Goal: Communication & Community: Answer question/provide support

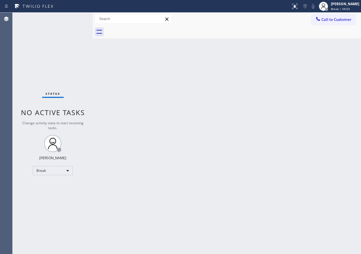
drag, startPoint x: 350, startPoint y: 4, endPoint x: 342, endPoint y: 15, distance: 13.3
click at [350, 4] on div "[PERSON_NAME]" at bounding box center [345, 3] width 28 height 5
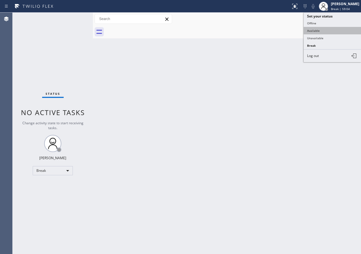
click at [313, 32] on button "Available" at bounding box center [332, 30] width 57 height 7
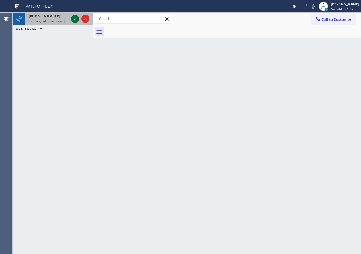
click at [75, 18] on icon at bounding box center [75, 18] width 7 height 7
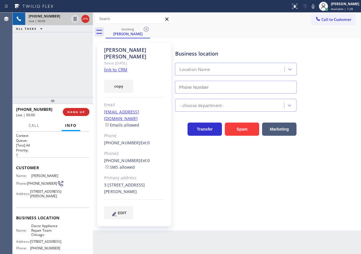
type input "[PHONE_NUMBER]"
click at [110, 67] on link "link to CRM" at bounding box center [115, 70] width 23 height 6
click at [43, 237] on span "Dacor Appliance Repair Team Chicago" at bounding box center [45, 230] width 29 height 13
click at [42, 234] on span "Dacor Appliance Repair Team Chicago" at bounding box center [45, 230] width 29 height 13
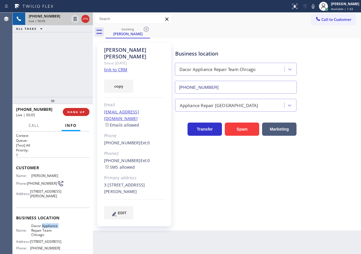
click at [42, 234] on span "Dacor Appliance Repair Team Chicago" at bounding box center [45, 230] width 29 height 13
copy span "Dacor Appliance Repair Team Chicago"
click at [239, 83] on input "(773) 825-3070" at bounding box center [236, 87] width 122 height 13
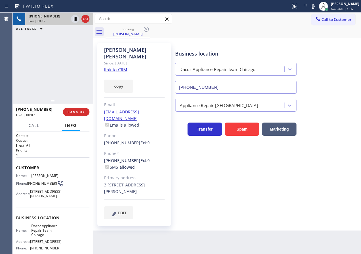
click at [239, 83] on input "(773) 825-3070" at bounding box center [236, 87] width 122 height 13
click at [316, 4] on icon at bounding box center [313, 6] width 7 height 7
click at [316, 7] on icon at bounding box center [313, 6] width 7 height 7
click at [314, 8] on icon at bounding box center [313, 6] width 3 height 5
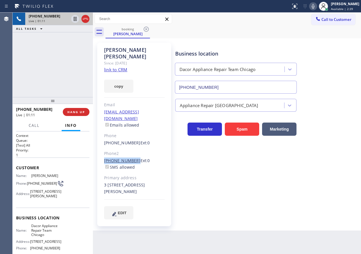
drag, startPoint x: 104, startPoint y: 148, endPoint x: 132, endPoint y: 148, distance: 28.4
click at [132, 148] on div "Eric Taylor Since: 20 may 2020 link to CRM copy Email mibad21@gmail.com Emails …" at bounding box center [134, 135] width 74 height 184
copy link "(847) 275-9896"
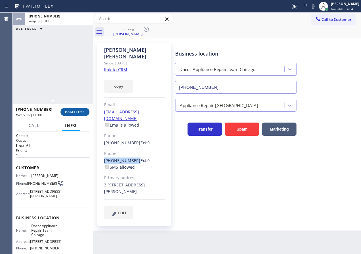
click at [76, 113] on span "COMPLETE" at bounding box center [75, 112] width 20 height 4
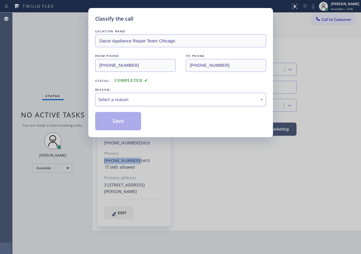
click at [140, 103] on div "Select a reason" at bounding box center [180, 99] width 171 height 13
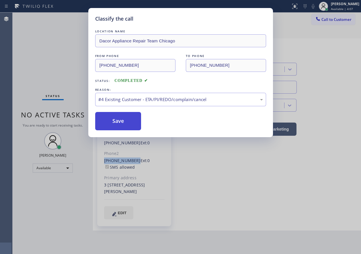
click at [126, 123] on button "Save" at bounding box center [118, 121] width 46 height 18
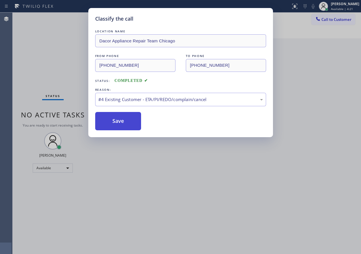
click at [122, 115] on button "Save" at bounding box center [118, 121] width 46 height 18
click at [116, 119] on button "Save" at bounding box center [118, 121] width 46 height 18
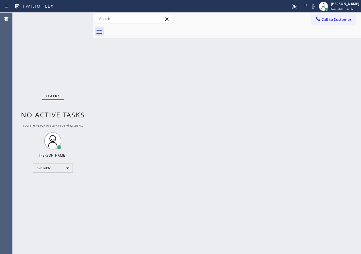
click at [318, 140] on div "Back to Dashboard Change Sender ID Customers Technicians Select a contact Outbo…" at bounding box center [227, 134] width 268 height 242
click at [327, 120] on div "Back to Dashboard Change Sender ID Customers Technicians Select a contact Outbo…" at bounding box center [227, 134] width 268 height 242
click at [344, 172] on div "Back to Dashboard Change Sender ID Customers Technicians Select a contact Outbo…" at bounding box center [227, 134] width 268 height 242
click at [328, 169] on div "Back to Dashboard Change Sender ID Customers Technicians Select a contact Outbo…" at bounding box center [227, 134] width 268 height 242
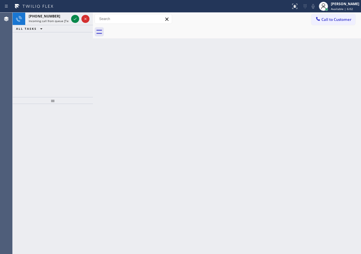
click at [337, 77] on div "Back to Dashboard Change Sender ID Customers Technicians Select a contact Outbo…" at bounding box center [227, 134] width 268 height 242
click at [74, 19] on icon at bounding box center [75, 19] width 3 height 2
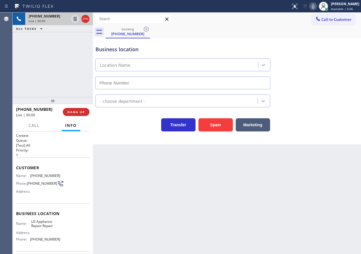
type input "(855) 441-8057"
click at [45, 226] on span "LG Appliance Repair Repair" at bounding box center [45, 224] width 29 height 9
copy span "LG Appliance Repair Repair"
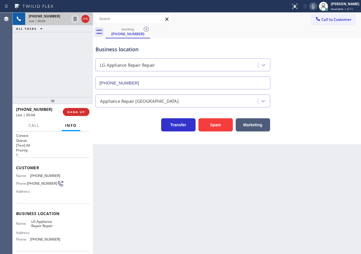
click at [179, 79] on input "(855) 441-8057" at bounding box center [182, 83] width 175 height 13
click at [214, 125] on button "Spam" at bounding box center [215, 124] width 34 height 13
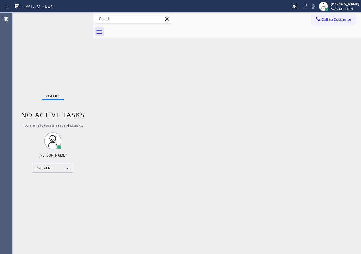
click at [321, 62] on div "Back to Dashboard Change Sender ID Customers Technicians Select a contact Outbo…" at bounding box center [227, 134] width 268 height 242
click at [73, 19] on div "Status No active tasks You are ready to start receiving tasks. [PERSON_NAME] Av…" at bounding box center [53, 134] width 80 height 242
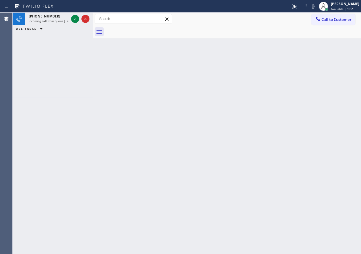
drag, startPoint x: 304, startPoint y: 170, endPoint x: 269, endPoint y: 144, distance: 43.7
click at [304, 170] on div "Back to Dashboard Change Sender ID Customers Technicians Select a contact Outbo…" at bounding box center [227, 134] width 268 height 242
click at [76, 21] on icon at bounding box center [75, 18] width 7 height 7
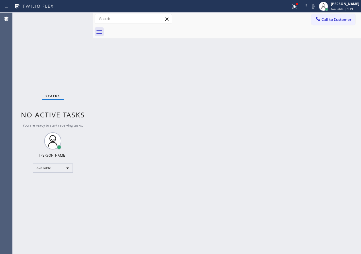
click at [327, 208] on div "Back to Dashboard Change Sender ID Customers Technicians Select a contact Outbo…" at bounding box center [227, 134] width 268 height 242
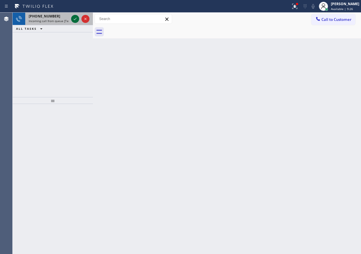
click at [75, 18] on icon at bounding box center [75, 18] width 7 height 7
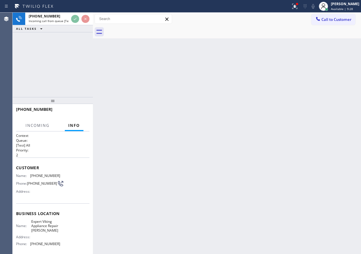
drag, startPoint x: 211, startPoint y: 124, endPoint x: 189, endPoint y: 111, distance: 25.2
click at [211, 124] on div "Back to Dashboard Change Sender ID Customers Technicians Select a contact Outbo…" at bounding box center [227, 134] width 268 height 242
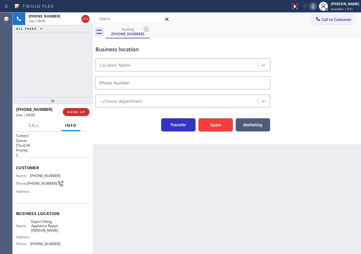
type input "(862) 292-4351"
click at [77, 113] on span "HANG UP" at bounding box center [75, 112] width 17 height 4
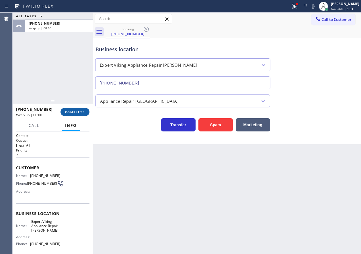
click at [77, 113] on span "COMPLETE" at bounding box center [75, 112] width 20 height 4
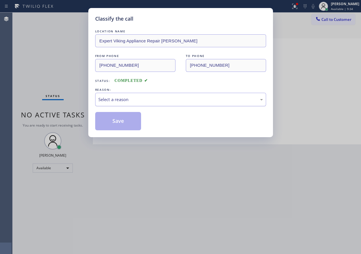
click at [162, 96] on div "Select a reason" at bounding box center [180, 99] width 165 height 7
click at [119, 112] on button "Save" at bounding box center [118, 121] width 46 height 18
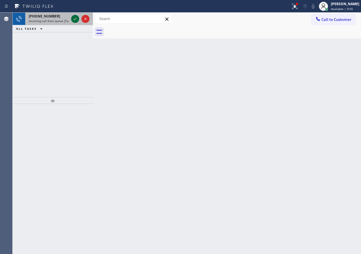
click at [75, 19] on icon at bounding box center [75, 19] width 3 height 2
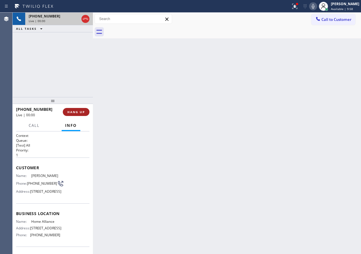
click at [82, 113] on span "HANG UP" at bounding box center [75, 112] width 17 height 4
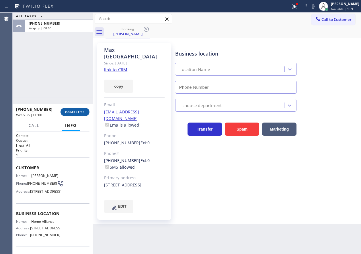
type input "(877) 777-0796"
click at [82, 113] on span "COMPLETE" at bounding box center [75, 112] width 20 height 4
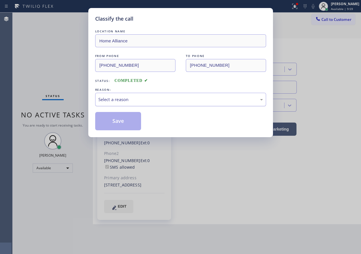
click at [158, 95] on div "Select a reason" at bounding box center [180, 99] width 171 height 13
click at [132, 127] on button "Save" at bounding box center [118, 121] width 46 height 18
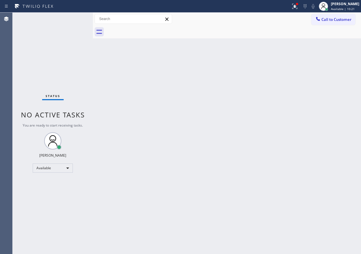
click at [342, 137] on div "Back to Dashboard Change Sender ID Customers Technicians Select a contact Outbo…" at bounding box center [227, 134] width 268 height 242
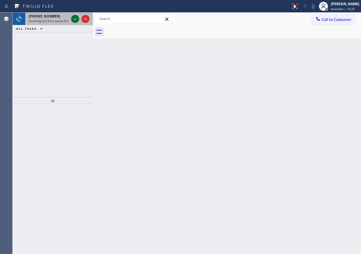
drag, startPoint x: 344, startPoint y: 140, endPoint x: 73, endPoint y: 18, distance: 296.9
click at [73, 18] on icon at bounding box center [75, 18] width 7 height 7
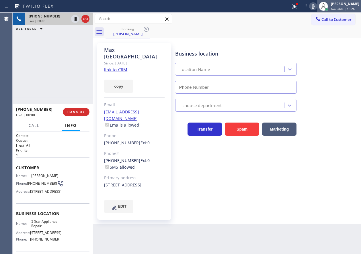
type input "[PHONE_NUMBER]"
click at [115, 67] on link "link to CRM" at bounding box center [115, 70] width 23 height 6
click at [53, 228] on span "5 Star Appliance Repair" at bounding box center [45, 224] width 29 height 9
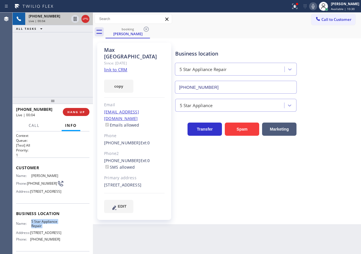
click at [53, 228] on span "5 Star Appliance Repair" at bounding box center [45, 224] width 29 height 9
copy span "5 Star Appliance Repair"
click at [270, 83] on input "[PHONE_NUMBER]" at bounding box center [236, 87] width 122 height 13
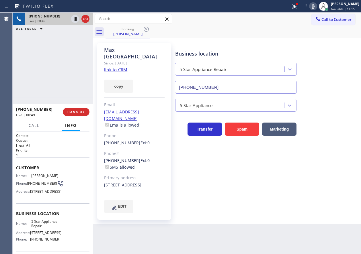
click at [316, 6] on icon at bounding box center [313, 6] width 7 height 7
click at [316, 5] on icon at bounding box center [313, 6] width 7 height 7
click at [73, 17] on icon at bounding box center [75, 18] width 7 height 7
click at [337, 89] on div "Business location 5 Star Appliance Repair [PHONE_NUMBER]" at bounding box center [267, 68] width 186 height 52
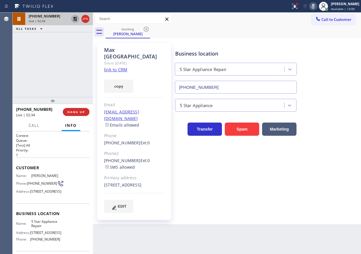
click at [314, 5] on icon at bounding box center [313, 6] width 3 height 5
click at [73, 18] on icon at bounding box center [75, 18] width 7 height 7
click at [341, 80] on div "Business location 5 Star Appliance Repair [PHONE_NUMBER]" at bounding box center [267, 68] width 186 height 52
click at [75, 18] on icon at bounding box center [75, 19] width 4 height 4
click at [34, 126] on span "Call" at bounding box center [34, 125] width 11 height 5
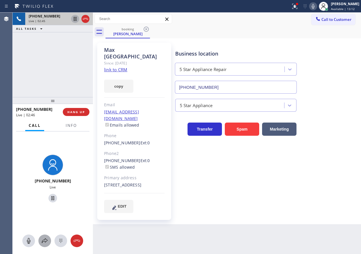
click at [40, 245] on button at bounding box center [44, 241] width 13 height 13
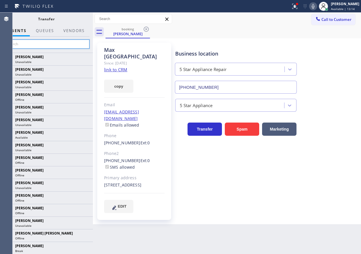
click at [41, 45] on input "text" at bounding box center [46, 44] width 86 height 9
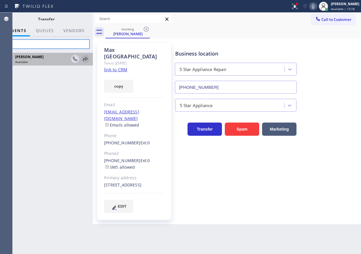
type input "tati"
click at [85, 58] on icon at bounding box center [85, 59] width 7 height 7
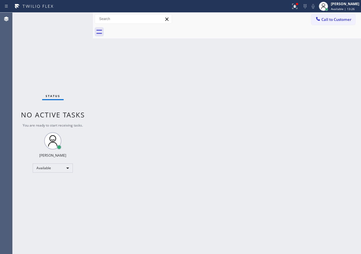
click at [321, 88] on div "Back to Dashboard Change Sender ID Customers Technicians Select a contact Outbo…" at bounding box center [227, 134] width 268 height 242
click at [298, 5] on icon at bounding box center [294, 6] width 7 height 7
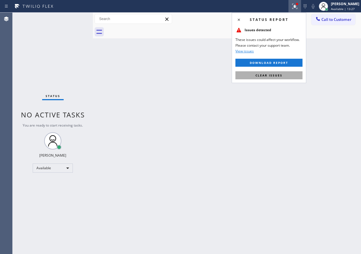
click at [286, 75] on button "Clear issues" at bounding box center [268, 75] width 67 height 8
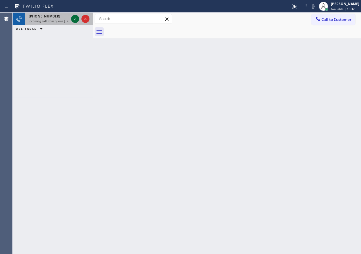
click at [72, 19] on icon at bounding box center [75, 18] width 7 height 7
click at [310, 105] on div "Back to Dashboard Change Sender ID Customers Technicians Select a contact Outbo…" at bounding box center [227, 134] width 268 height 242
click at [74, 22] on icon at bounding box center [75, 18] width 7 height 7
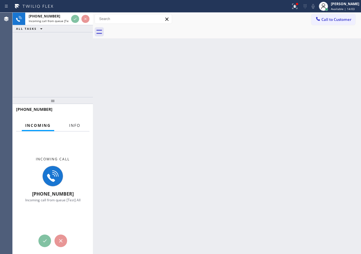
click at [73, 127] on span "Info" at bounding box center [74, 125] width 11 height 5
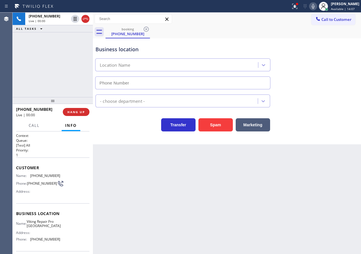
type input "(678) 922-4199"
click at [46, 224] on span "Viking Repair Pro Atlanta" at bounding box center [44, 224] width 34 height 9
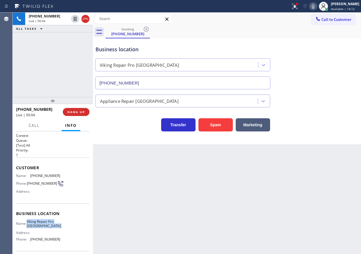
click at [46, 224] on span "Viking Repair Pro Atlanta" at bounding box center [44, 224] width 34 height 9
copy span "Viking Repair Pro Atlanta"
click at [186, 78] on input "(678) 922-4199" at bounding box center [182, 83] width 175 height 13
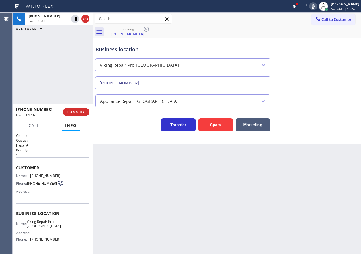
click at [35, 178] on div "Name: (404) 275-5151 Phone: (404) 275-5151 Address:" at bounding box center [38, 185] width 44 height 23
copy span "(404) 275-5151"
click at [314, 7] on icon at bounding box center [313, 6] width 3 height 5
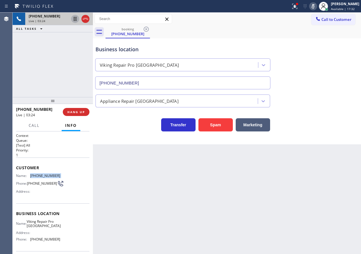
click at [74, 19] on icon at bounding box center [75, 18] width 7 height 7
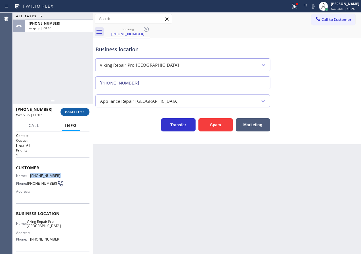
click at [79, 111] on span "COMPLETE" at bounding box center [75, 112] width 20 height 4
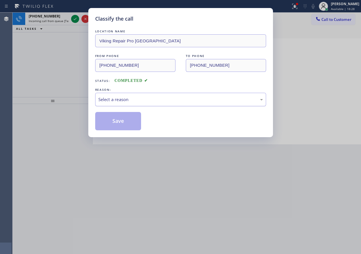
click at [116, 99] on div "Select a reason" at bounding box center [180, 99] width 165 height 7
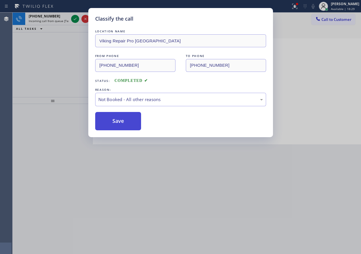
click at [113, 119] on button "Save" at bounding box center [118, 121] width 46 height 18
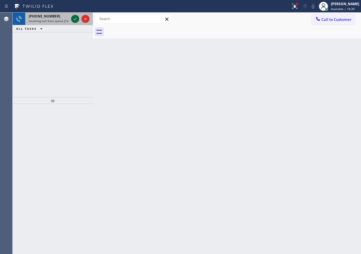
click at [74, 19] on icon at bounding box center [75, 19] width 3 height 2
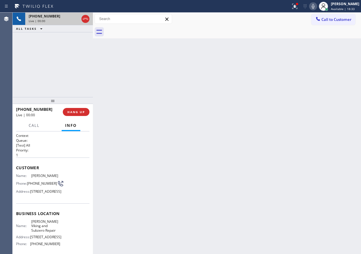
click at [74, 106] on div "+12092984044 Live | 00:00 HANG UP" at bounding box center [52, 112] width 73 height 15
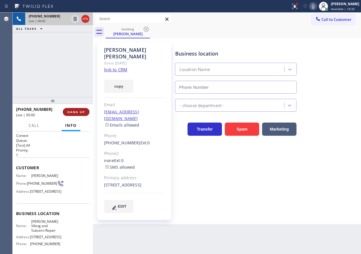
click at [74, 111] on span "HANG UP" at bounding box center [75, 112] width 17 height 4
type input "(720) 710-1587"
click at [75, 111] on span "HANG UP" at bounding box center [75, 112] width 17 height 4
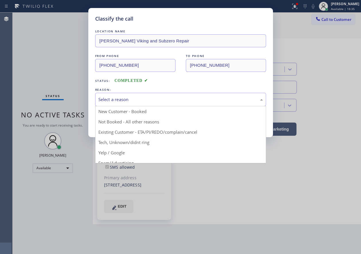
click at [120, 102] on div "Select a reason" at bounding box center [180, 99] width 165 height 7
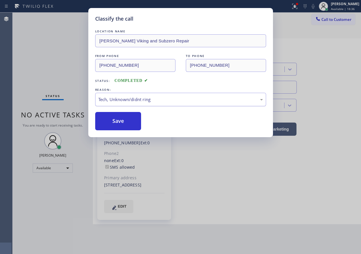
drag, startPoint x: 119, startPoint y: 126, endPoint x: 131, endPoint y: 104, distance: 25.0
click at [120, 125] on button "Save" at bounding box center [118, 121] width 46 height 18
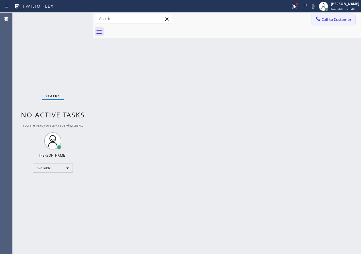
click at [343, 21] on span "Call to Customer" at bounding box center [336, 19] width 30 height 5
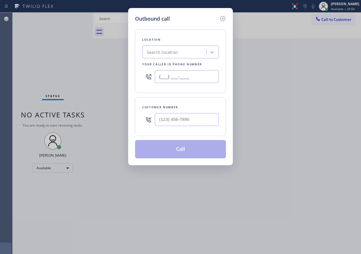
click at [211, 81] on input "(___) ___-____" at bounding box center [187, 76] width 64 height 13
paste input "678) 922-4199"
type input "(678) 922-4199"
paste input "404) 275-5151"
click at [208, 119] on input "(404) 275-5151" at bounding box center [187, 119] width 64 height 13
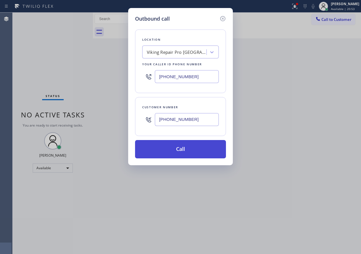
type input "(404) 275-5151"
click at [195, 152] on button "Call" at bounding box center [180, 149] width 91 height 18
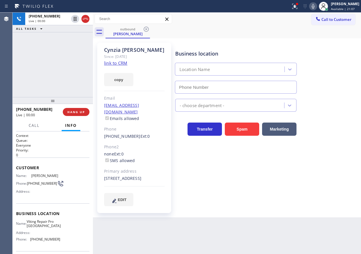
type input "(678) 922-4199"
click at [84, 111] on span "HANG UP" at bounding box center [75, 112] width 17 height 4
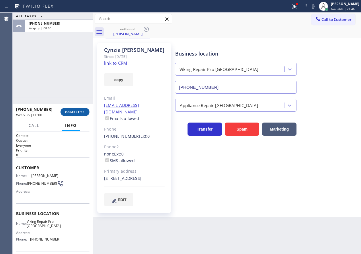
click at [84, 111] on span "COMPLETE" at bounding box center [75, 112] width 20 height 4
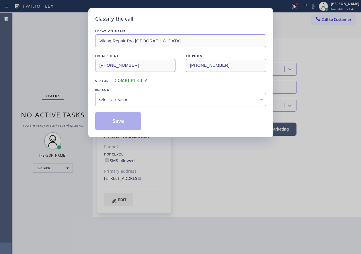
click at [159, 100] on div "Select a reason" at bounding box center [180, 99] width 165 height 7
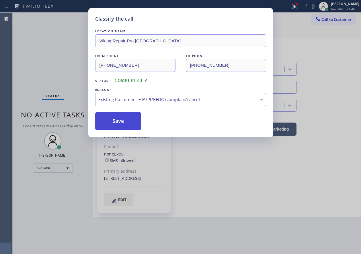
click at [123, 119] on button "Save" at bounding box center [118, 121] width 46 height 18
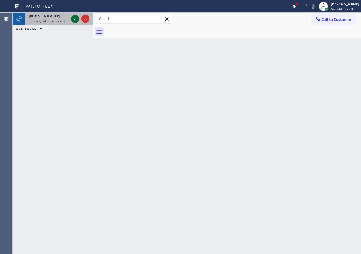
click at [69, 18] on div "+13522122813 Incoming call from queue [Test] All" at bounding box center [47, 19] width 45 height 13
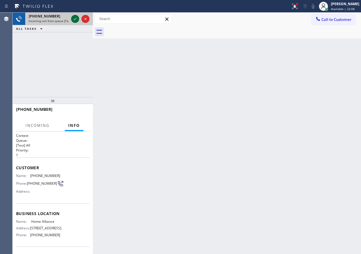
click at [73, 18] on icon at bounding box center [75, 18] width 7 height 7
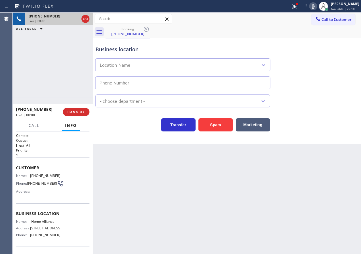
type input "(877) 777-0796"
click at [79, 113] on span "HANG UP" at bounding box center [75, 112] width 17 height 4
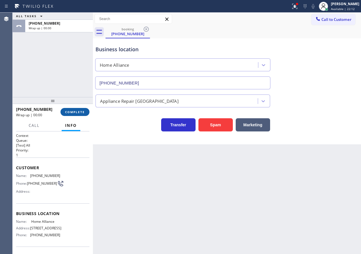
click at [79, 113] on span "COMPLETE" at bounding box center [75, 112] width 20 height 4
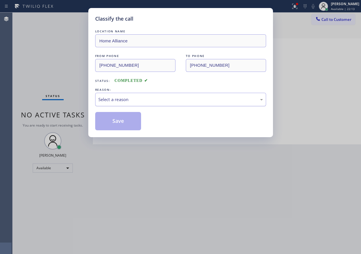
drag, startPoint x: 156, startPoint y: 99, endPoint x: 154, endPoint y: 105, distance: 6.6
click at [156, 99] on div "Select a reason" at bounding box center [180, 99] width 165 height 7
click at [128, 122] on button "Save" at bounding box center [118, 121] width 46 height 18
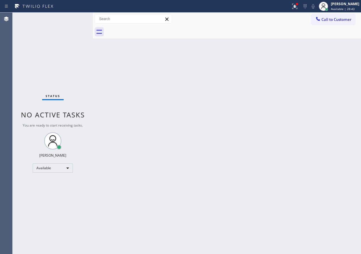
drag, startPoint x: 332, startPoint y: 96, endPoint x: 114, endPoint y: 64, distance: 220.4
click at [332, 96] on div "Back to Dashboard Change Sender ID Customers Technicians Select a contact Outbo…" at bounding box center [227, 134] width 268 height 242
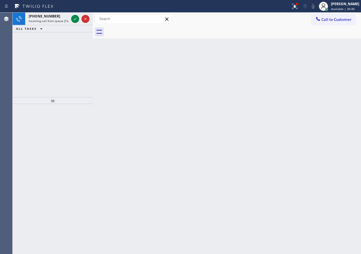
click at [303, 63] on div "Back to Dashboard Change Sender ID Customers Technicians Select a contact Outbo…" at bounding box center [227, 134] width 268 height 242
drag, startPoint x: 102, startPoint y: 7, endPoint x: 77, endPoint y: 26, distance: 31.3
click at [77, 26] on div "Status report Issue detected This issue could affect your workflow. Please cont…" at bounding box center [180, 127] width 361 height 254
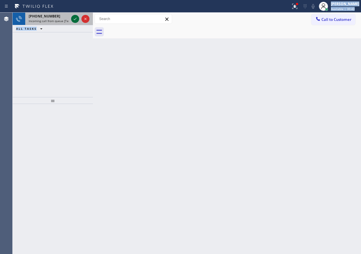
click at [73, 20] on icon at bounding box center [75, 18] width 7 height 7
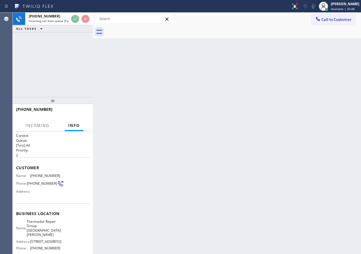
click at [248, 126] on div "Back to Dashboard Change Sender ID Customers Technicians Select a contact Outbo…" at bounding box center [227, 134] width 268 height 242
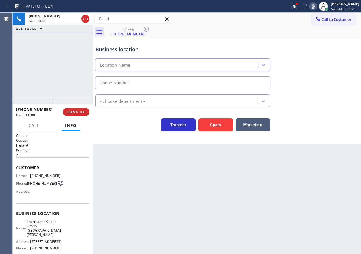
type input "(805) 608-3949"
click at [37, 228] on span "Thermador Repair Group Santa Barbara" at bounding box center [44, 229] width 34 height 18
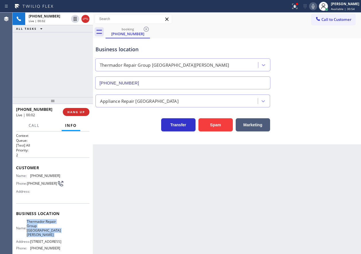
click at [37, 228] on span "Thermador Repair Group Santa Barbara" at bounding box center [44, 229] width 34 height 18
copy span "Thermador Repair Group Santa Barbara"
click at [132, 81] on input "(805) 608-3949" at bounding box center [182, 83] width 175 height 13
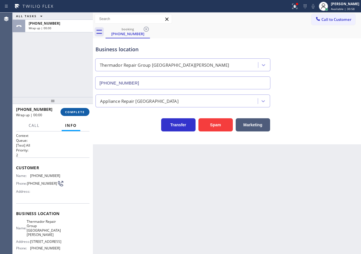
click at [88, 114] on button "COMPLETE" at bounding box center [74, 112] width 29 height 8
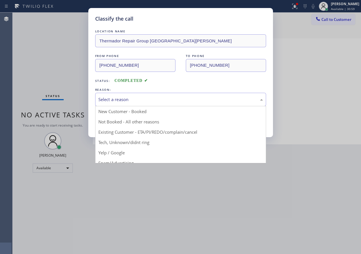
drag, startPoint x: 183, startPoint y: 98, endPoint x: 179, endPoint y: 105, distance: 7.4
click at [182, 100] on div "Select a reason" at bounding box center [180, 99] width 165 height 7
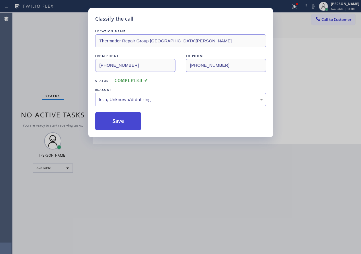
click at [130, 127] on button "Save" at bounding box center [118, 121] width 46 height 18
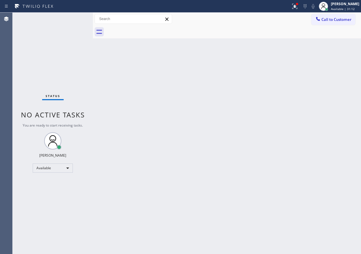
drag, startPoint x: 314, startPoint y: 149, endPoint x: 167, endPoint y: 79, distance: 163.5
click at [314, 149] on div "Back to Dashboard Change Sender ID Customers Technicians Select a contact Outbo…" at bounding box center [227, 134] width 268 height 242
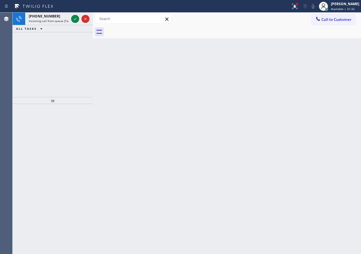
click at [337, 115] on div "Back to Dashboard Change Sender ID Customers Technicians Select a contact Outbo…" at bounding box center [227, 134] width 268 height 242
click at [75, 19] on icon at bounding box center [75, 18] width 7 height 7
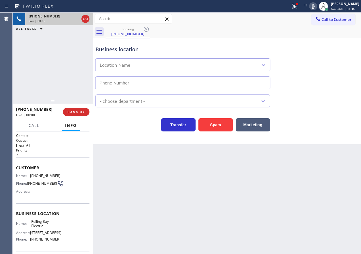
type input "(360) 401-4864"
click at [210, 126] on button "Spam" at bounding box center [215, 124] width 34 height 13
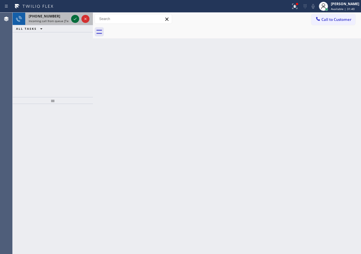
click at [77, 17] on icon at bounding box center [75, 18] width 7 height 7
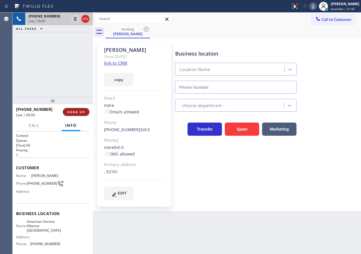
type input "(619) 413-0400"
click at [85, 114] on button "HANG UP" at bounding box center [76, 112] width 27 height 8
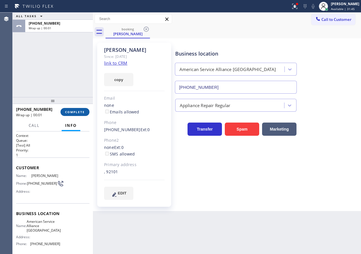
click at [81, 113] on button "COMPLETE" at bounding box center [74, 112] width 29 height 8
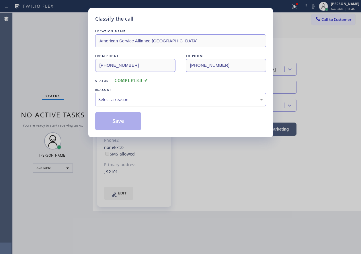
click at [163, 93] on div "Select a reason" at bounding box center [180, 99] width 171 height 13
click at [130, 122] on button "Save" at bounding box center [118, 121] width 46 height 18
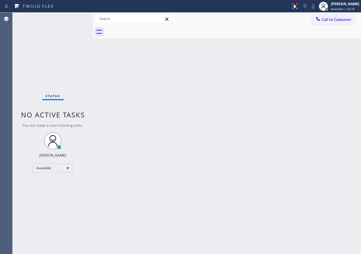
drag, startPoint x: 307, startPoint y: 99, endPoint x: 225, endPoint y: 63, distance: 89.1
click at [307, 99] on div "Back to Dashboard Change Sender ID Customers Technicians Select a contact Outbo…" at bounding box center [227, 134] width 268 height 242
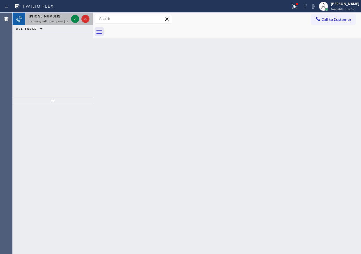
click at [53, 23] on div "+18472875073 Incoming call from queue [Test] All" at bounding box center [47, 19] width 45 height 13
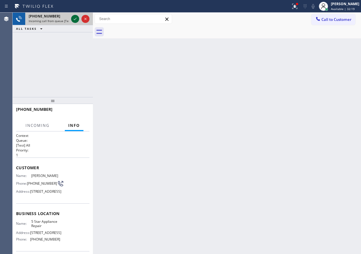
click at [74, 18] on icon at bounding box center [75, 18] width 7 height 7
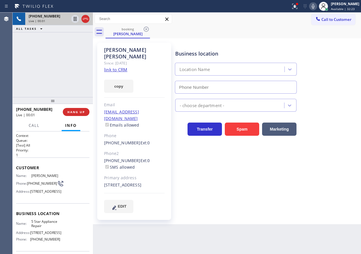
type input "[PHONE_NUMBER]"
click at [121, 67] on link "link to CRM" at bounding box center [115, 70] width 23 height 6
click at [51, 228] on span "5 Star Appliance Repair" at bounding box center [45, 224] width 29 height 9
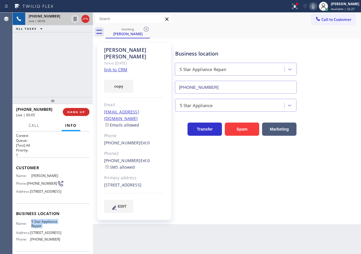
copy span "5 Star Appliance Repair"
click at [235, 88] on input "[PHONE_NUMBER]" at bounding box center [236, 87] width 122 height 13
click at [316, 6] on icon at bounding box center [313, 6] width 7 height 7
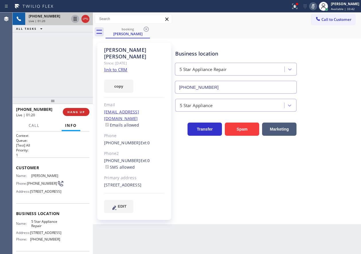
click at [74, 17] on icon at bounding box center [75, 18] width 7 height 7
click at [330, 57] on div "Business location 5 Star Appliance Repair [PHONE_NUMBER]" at bounding box center [267, 68] width 186 height 52
click at [318, 157] on div "Business location 5 Star Appliance Repair [PHONE_NUMBER] 5 Star Appliance Trans…" at bounding box center [267, 127] width 186 height 167
click at [314, 7] on icon at bounding box center [313, 6] width 3 height 5
click at [76, 20] on icon at bounding box center [75, 19] width 4 height 4
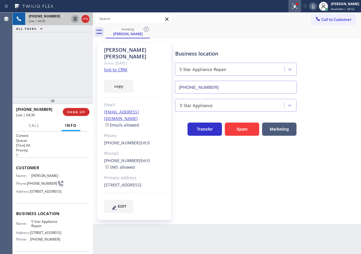
click at [300, 5] on div at bounding box center [294, 6] width 13 height 13
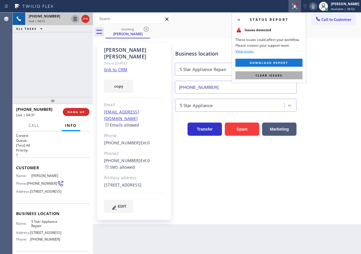
click at [254, 77] on button "Clear issues" at bounding box center [268, 75] width 67 height 8
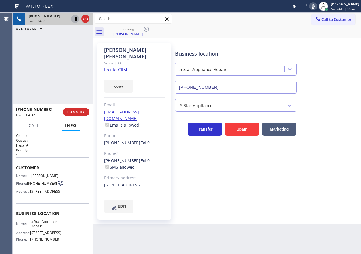
click at [316, 3] on icon at bounding box center [313, 6] width 7 height 7
click at [74, 19] on icon at bounding box center [75, 18] width 7 height 7
click at [321, 97] on div "5 Star Appliance" at bounding box center [267, 104] width 186 height 15
click at [316, 4] on icon at bounding box center [313, 6] width 7 height 7
click at [72, 16] on icon at bounding box center [75, 18] width 7 height 7
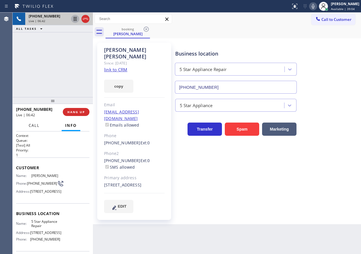
click at [36, 126] on span "Call" at bounding box center [34, 125] width 11 height 5
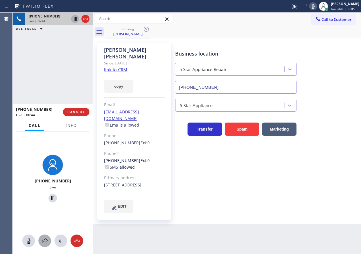
click at [44, 242] on icon at bounding box center [44, 241] width 7 height 7
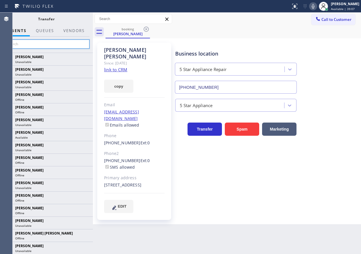
click at [53, 43] on input "text" at bounding box center [46, 44] width 86 height 9
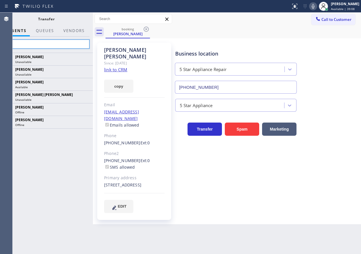
type input "a"
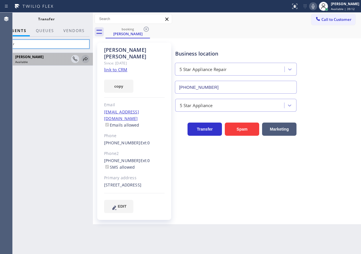
type input "amir"
click at [86, 59] on icon at bounding box center [85, 59] width 7 height 7
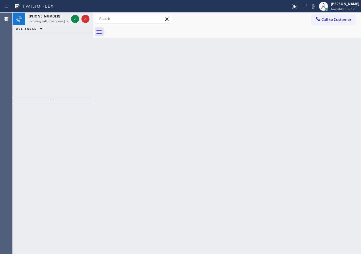
click at [283, 142] on div "Back to Dashboard Change Sender ID Customers Technicians Select a contact Outbo…" at bounding box center [227, 134] width 268 height 242
click at [75, 17] on icon at bounding box center [75, 18] width 7 height 7
click at [74, 19] on icon at bounding box center [75, 18] width 7 height 7
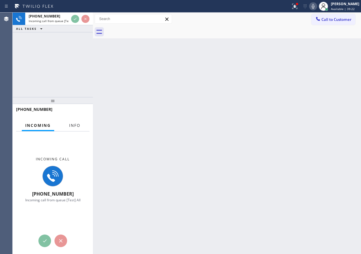
click at [69, 127] on span "Info" at bounding box center [74, 125] width 11 height 5
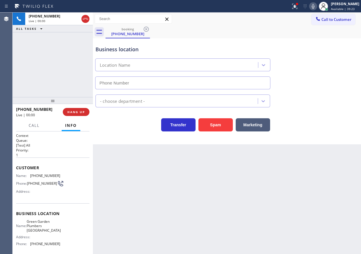
type input "(949) 635-4744"
click at [159, 85] on input "(949) 635-4744" at bounding box center [182, 83] width 175 height 13
click at [210, 128] on button "Spam" at bounding box center [215, 124] width 34 height 13
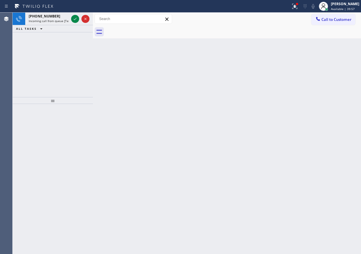
click at [311, 67] on div "Back to Dashboard Change Sender ID Customers Technicians Select a contact Outbo…" at bounding box center [227, 134] width 268 height 242
click at [74, 17] on icon at bounding box center [75, 18] width 7 height 7
click at [339, 65] on div "Back to Dashboard Change Sender ID Customers Technicians Select a contact Outbo…" at bounding box center [227, 134] width 268 height 242
click at [75, 18] on icon at bounding box center [75, 18] width 7 height 7
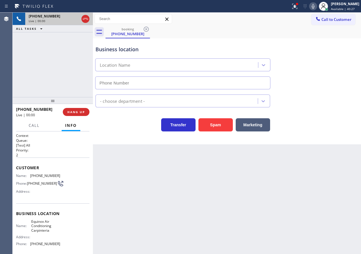
type input "(805) 519-7525"
click at [80, 115] on button "HANG UP" at bounding box center [76, 112] width 27 height 8
click at [79, 114] on span "HANG UP" at bounding box center [75, 112] width 17 height 4
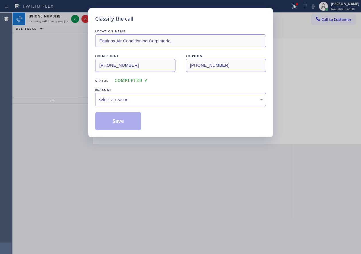
click at [121, 93] on div "Select a reason" at bounding box center [180, 99] width 171 height 13
click at [121, 122] on button "Save" at bounding box center [118, 121] width 46 height 18
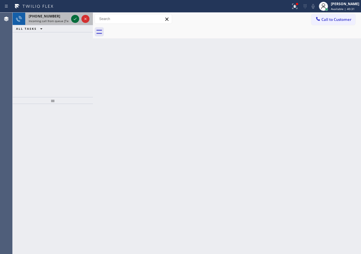
click at [75, 19] on icon at bounding box center [75, 19] width 3 height 2
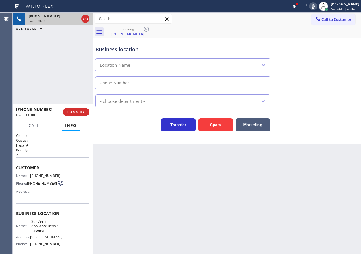
type input "(253) 246-1812"
click at [45, 230] on span "Sub Zero Appliance Repair Tacoma" at bounding box center [45, 226] width 29 height 13
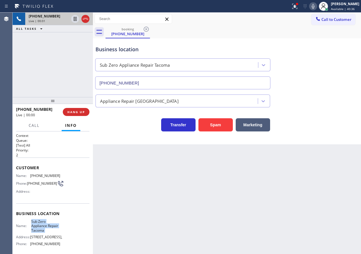
click at [45, 230] on span "Sub Zero Appliance Repair Tacoma" at bounding box center [45, 226] width 29 height 13
copy span "Sub Zero Appliance Repair Tacoma"
click at [152, 80] on input "(253) 246-1812" at bounding box center [182, 83] width 175 height 13
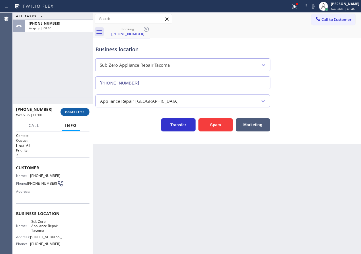
click at [73, 111] on span "COMPLETE" at bounding box center [75, 112] width 20 height 4
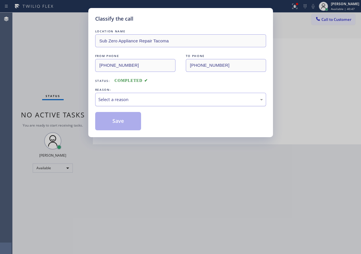
click at [138, 97] on div "Select a reason" at bounding box center [180, 99] width 165 height 7
click at [127, 125] on button "Save" at bounding box center [118, 121] width 46 height 18
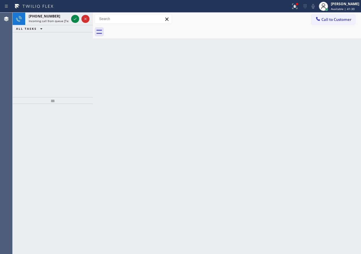
drag, startPoint x: 323, startPoint y: 71, endPoint x: 105, endPoint y: 10, distance: 226.0
click at [322, 71] on div "Back to Dashboard Change Sender ID Customers Technicians Select a contact Outbo…" at bounding box center [227, 134] width 268 height 242
click at [75, 18] on icon at bounding box center [75, 18] width 7 height 7
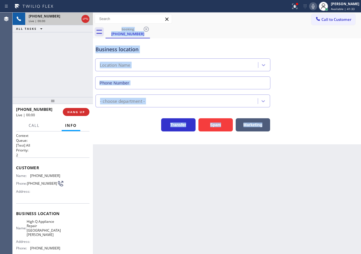
type input "(424) 353-2564"
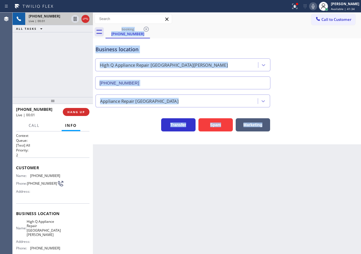
click at [141, 230] on div "Back to Dashboard Change Sender ID Customers Technicians Select a contact Outbo…" at bounding box center [227, 134] width 268 height 242
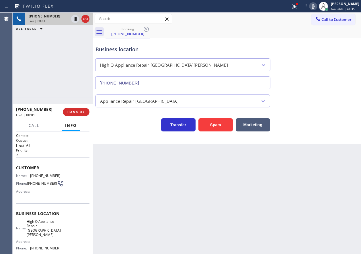
click at [46, 228] on span "High Q Appliance Repair Santa Monica" at bounding box center [44, 229] width 34 height 18
copy span "High Q Appliance Repair Santa Monica"
click at [165, 83] on input "(424) 353-2564" at bounding box center [182, 83] width 175 height 13
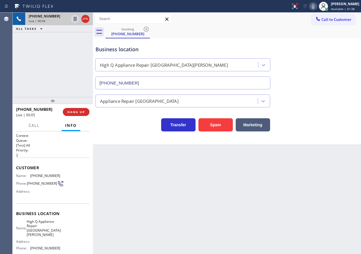
click at [165, 83] on input "(424) 353-2564" at bounding box center [182, 83] width 175 height 13
drag, startPoint x: 221, startPoint y: 130, endPoint x: 228, endPoint y: 130, distance: 6.6
click at [221, 130] on button "Spam" at bounding box center [215, 124] width 34 height 13
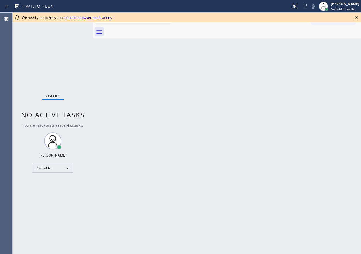
click at [305, 117] on div "Back to Dashboard Change Sender ID Customers Technicians Select a contact Outbo…" at bounding box center [227, 134] width 268 height 242
click at [357, 17] on icon at bounding box center [356, 17] width 7 height 7
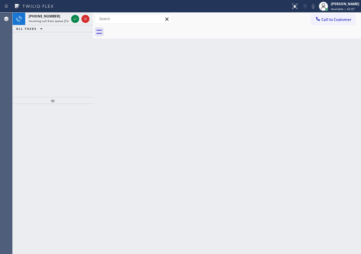
drag, startPoint x: 75, startPoint y: 18, endPoint x: 90, endPoint y: 33, distance: 20.9
click at [75, 19] on icon at bounding box center [75, 18] width 7 height 7
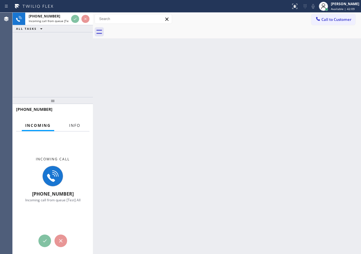
click at [73, 124] on span "Info" at bounding box center [74, 125] width 11 height 5
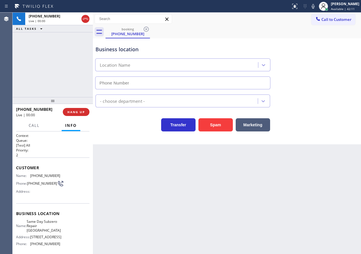
type input "[PHONE_NUMBER]"
click at [50, 230] on span "Same Day Subzero Repair [GEOGRAPHIC_DATA]" at bounding box center [44, 226] width 34 height 13
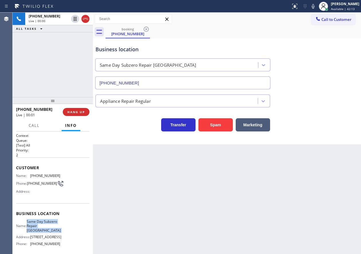
click at [50, 230] on span "Same Day Subzero Repair [GEOGRAPHIC_DATA]" at bounding box center [44, 226] width 34 height 13
copy span "Same Day Subzero Repair [GEOGRAPHIC_DATA]"
click at [187, 81] on input "[PHONE_NUMBER]" at bounding box center [182, 83] width 175 height 13
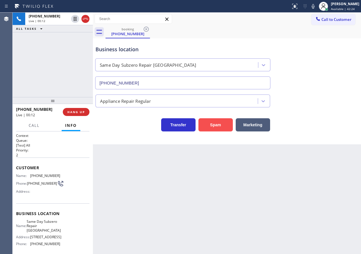
click at [215, 122] on button "Spam" at bounding box center [215, 124] width 34 height 13
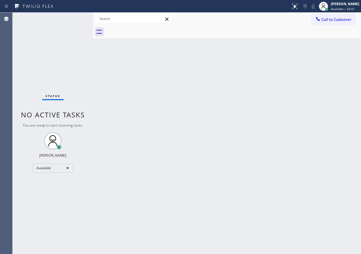
drag, startPoint x: 249, startPoint y: 232, endPoint x: 288, endPoint y: 251, distance: 43.5
click at [249, 232] on div "Back to Dashboard Change Sender ID Customers Technicians Select a contact Outbo…" at bounding box center [227, 134] width 268 height 242
click at [307, 98] on div "Back to Dashboard Change Sender ID Customers Technicians Select a contact Outbo…" at bounding box center [227, 134] width 268 height 242
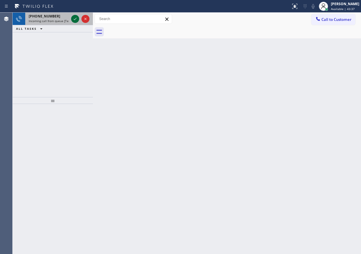
click at [73, 20] on icon at bounding box center [75, 18] width 7 height 7
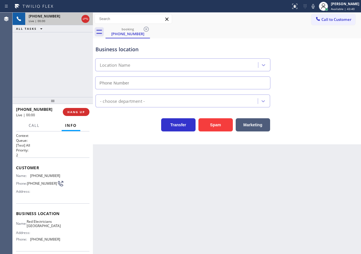
type input "[PHONE_NUMBER]"
click at [224, 128] on button "Spam" at bounding box center [215, 124] width 34 height 13
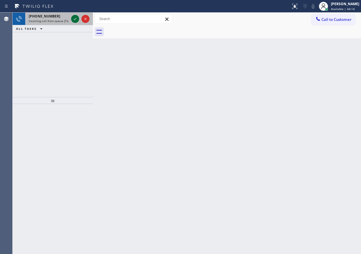
click at [75, 18] on icon at bounding box center [75, 18] width 7 height 7
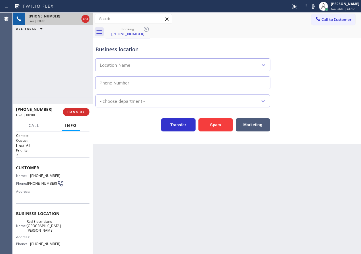
type input "[PHONE_NUMBER]"
click at [83, 110] on span "HANG UP" at bounding box center [75, 112] width 17 height 4
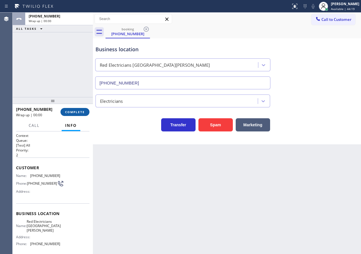
click at [83, 111] on span "COMPLETE" at bounding box center [75, 112] width 20 height 4
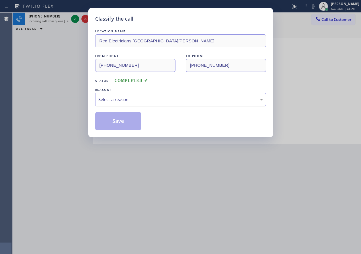
drag, startPoint x: 138, startPoint y: 95, endPoint x: 138, endPoint y: 98, distance: 2.9
click at [138, 96] on div "Select a reason" at bounding box center [180, 99] width 171 height 13
click at [114, 120] on button "Save" at bounding box center [118, 121] width 46 height 18
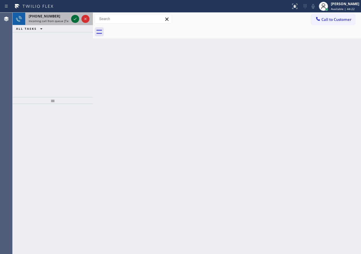
click at [74, 20] on icon at bounding box center [75, 18] width 7 height 7
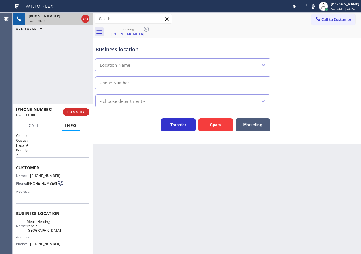
type input "[PHONE_NUMBER]"
click at [209, 125] on button "Spam" at bounding box center [215, 124] width 34 height 13
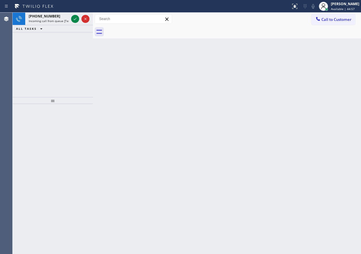
click at [326, 97] on div "Back to Dashboard Change Sender ID Customers Technicians Select a contact Outbo…" at bounding box center [227, 134] width 268 height 242
click at [75, 20] on icon at bounding box center [75, 18] width 7 height 7
click at [76, 19] on icon at bounding box center [75, 18] width 7 height 7
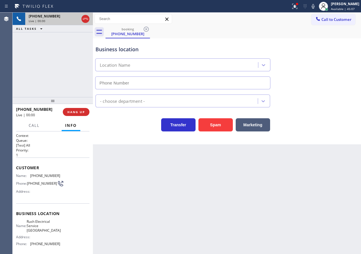
type input "[PHONE_NUMBER]"
click at [78, 113] on span "HANG UP" at bounding box center [75, 112] width 17 height 4
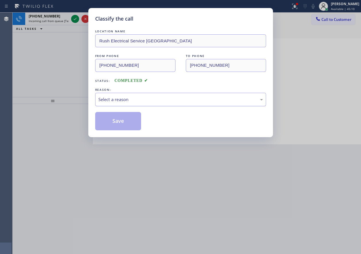
click at [135, 98] on div "Select a reason" at bounding box center [180, 99] width 165 height 7
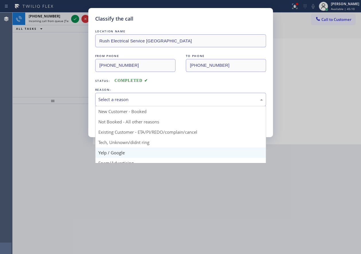
scroll to position [29, 0]
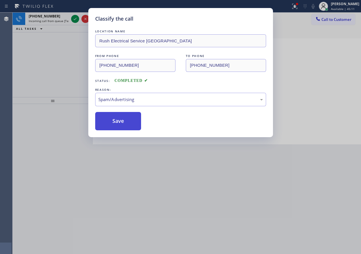
click at [117, 122] on button "Save" at bounding box center [118, 121] width 46 height 18
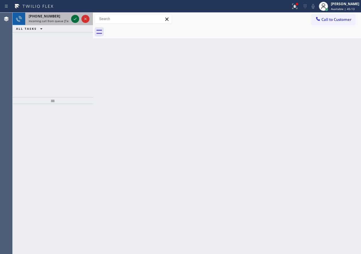
click at [73, 20] on icon at bounding box center [75, 18] width 7 height 7
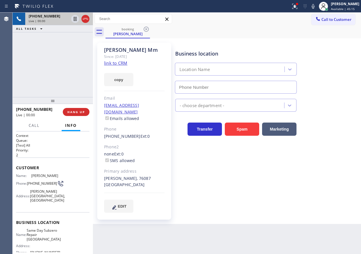
type input "[PHONE_NUMBER]"
click at [73, 110] on span "HANG UP" at bounding box center [75, 112] width 17 height 4
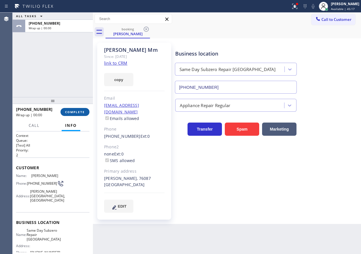
click at [74, 110] on span "COMPLETE" at bounding box center [75, 112] width 20 height 4
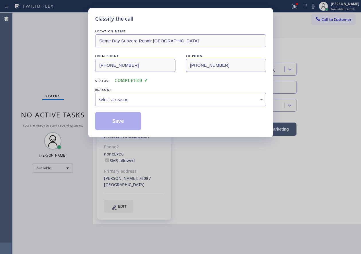
click at [129, 97] on div "Select a reason" at bounding box center [180, 99] width 165 height 7
click at [119, 114] on button "Save" at bounding box center [118, 121] width 46 height 18
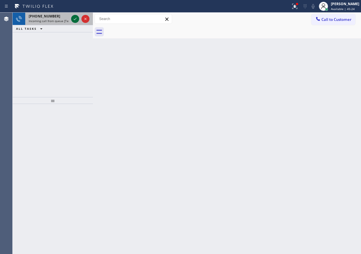
click at [73, 19] on icon at bounding box center [75, 18] width 7 height 7
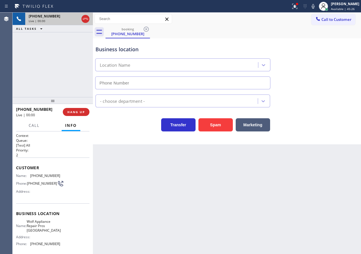
type input "[PHONE_NUMBER]"
click at [54, 228] on span "Wolf Appliance Repair Pros [GEOGRAPHIC_DATA]" at bounding box center [44, 226] width 34 height 13
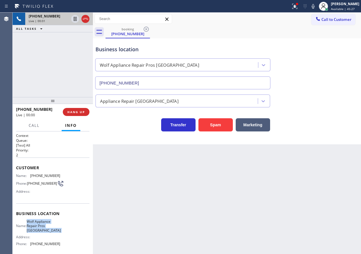
click at [54, 228] on span "Wolf Appliance Repair Pros [GEOGRAPHIC_DATA]" at bounding box center [44, 226] width 34 height 13
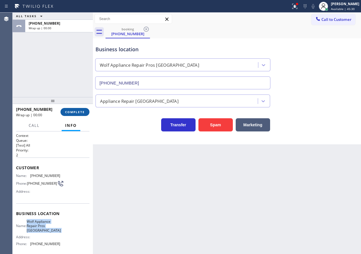
click at [71, 110] on button "COMPLETE" at bounding box center [74, 112] width 29 height 8
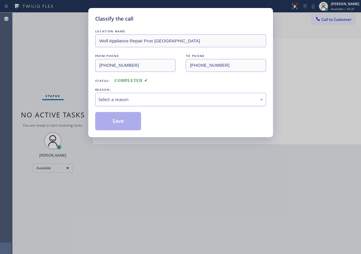
drag, startPoint x: 165, startPoint y: 97, endPoint x: 159, endPoint y: 105, distance: 10.0
click at [165, 97] on div "Select a reason" at bounding box center [180, 99] width 165 height 7
click at [125, 116] on button "Save" at bounding box center [118, 121] width 46 height 18
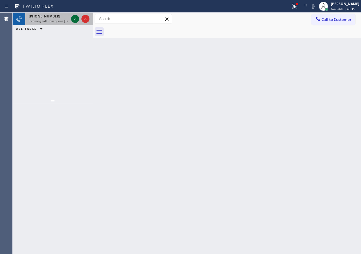
click at [78, 20] on icon at bounding box center [75, 18] width 7 height 7
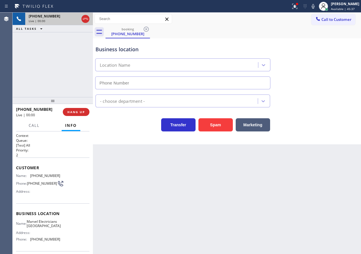
type input "[PHONE_NUMBER]"
click at [220, 123] on button "Spam" at bounding box center [215, 124] width 34 height 13
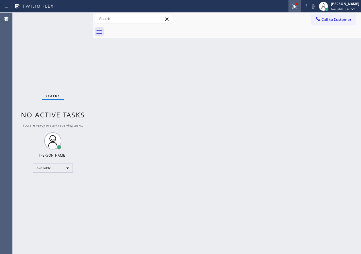
click at [297, 7] on icon at bounding box center [294, 6] width 7 height 7
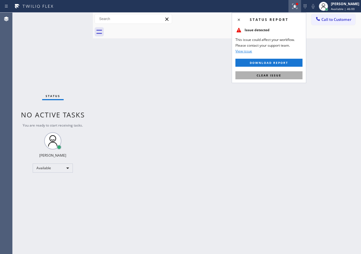
click at [271, 78] on button "Clear issue" at bounding box center [268, 75] width 67 height 8
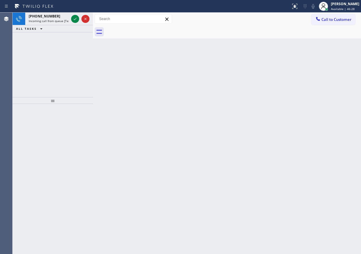
click at [72, 18] on icon at bounding box center [75, 18] width 7 height 7
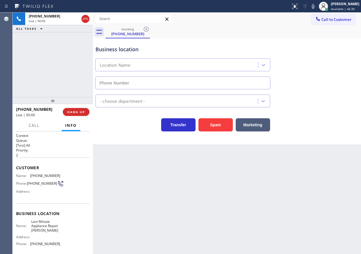
type input "[PHONE_NUMBER]"
click at [45, 231] on span "Last Minute Appliance Repair [PERSON_NAME]" at bounding box center [45, 226] width 29 height 13
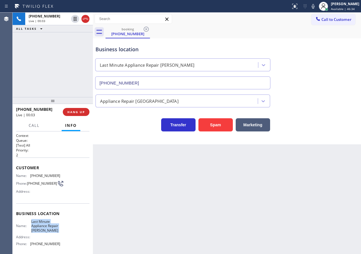
click at [45, 231] on span "Last Minute Appliance Repair [PERSON_NAME]" at bounding box center [45, 226] width 29 height 13
copy span "Last Minute Appliance Repair [PERSON_NAME]"
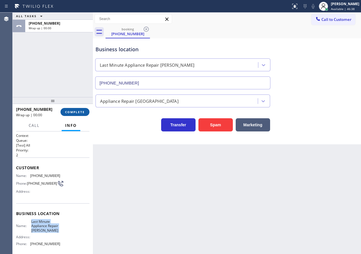
click at [76, 109] on button "COMPLETE" at bounding box center [74, 112] width 29 height 8
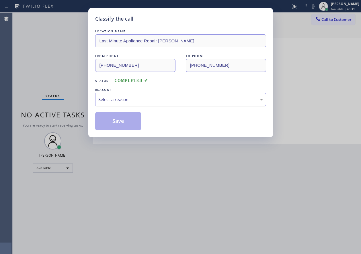
drag, startPoint x: 119, startPoint y: 96, endPoint x: 118, endPoint y: 102, distance: 6.4
click at [119, 97] on div "Select a reason" at bounding box center [180, 99] width 171 height 13
click at [114, 118] on button "Save" at bounding box center [118, 121] width 46 height 18
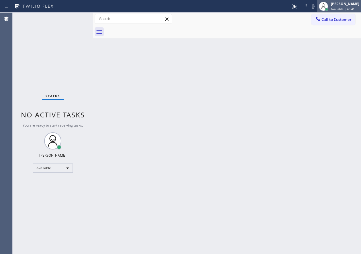
click at [349, 5] on div "[PERSON_NAME]" at bounding box center [345, 3] width 28 height 5
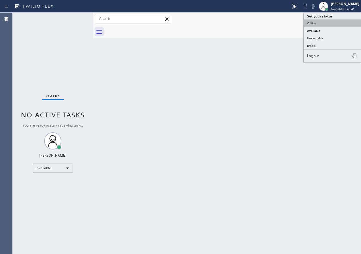
click at [333, 22] on button "Offline" at bounding box center [332, 22] width 57 height 7
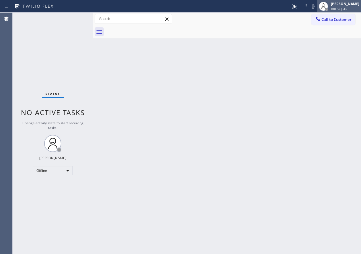
click at [349, 6] on div "[PERSON_NAME]" at bounding box center [345, 3] width 28 height 5
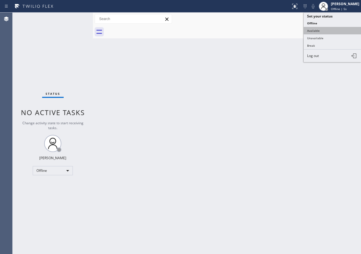
click at [320, 31] on button "Available" at bounding box center [332, 30] width 57 height 7
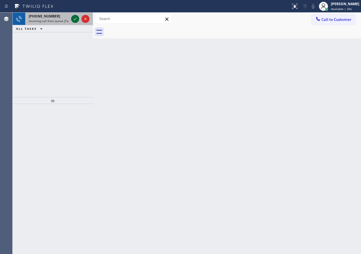
click at [74, 21] on icon at bounding box center [75, 18] width 7 height 7
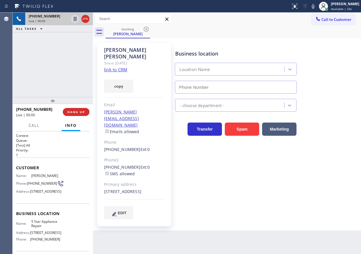
type input "[PHONE_NUMBER]"
click at [122, 67] on link "link to CRM" at bounding box center [115, 70] width 23 height 6
click at [40, 228] on span "5 Star Appliance Repair" at bounding box center [45, 224] width 29 height 9
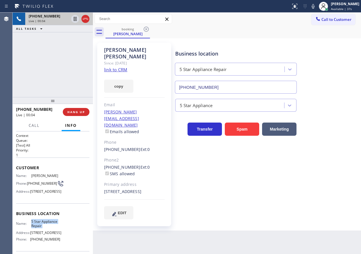
copy span "5 Star Appliance Repair"
click at [207, 86] on input "[PHONE_NUMBER]" at bounding box center [236, 87] width 122 height 13
click at [316, 5] on icon at bounding box center [313, 6] width 7 height 7
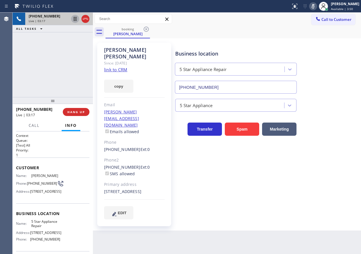
click at [73, 19] on icon at bounding box center [75, 18] width 7 height 7
click at [305, 180] on div "Business location 5 Star Appliance Repair [PHONE_NUMBER] 5 Star Appliance Trans…" at bounding box center [267, 131] width 186 height 174
click at [302, 165] on div "Business location 5 Star Appliance Repair [PHONE_NUMBER] 5 Star Appliance Trans…" at bounding box center [267, 131] width 186 height 174
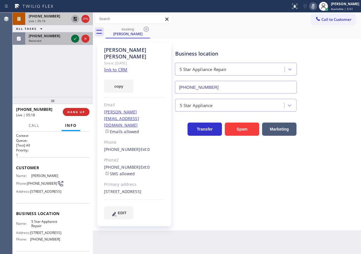
click at [74, 38] on icon at bounding box center [75, 38] width 7 height 7
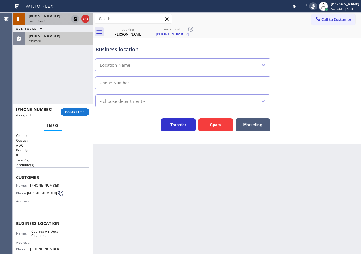
type input "[PHONE_NUMBER]"
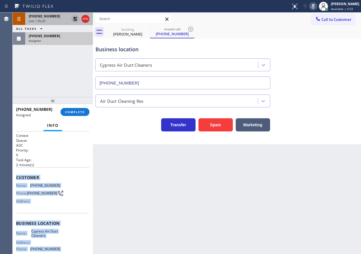
scroll to position [54, 0]
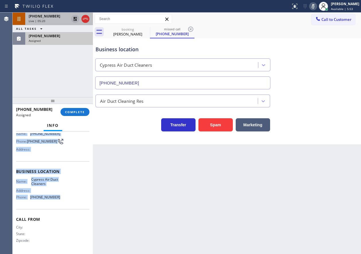
drag, startPoint x: 16, startPoint y: 176, endPoint x: 65, endPoint y: 207, distance: 57.7
click at [65, 207] on div "Context Queue: ADC Priority: 0 Task Age: [DEMOGRAPHIC_DATA] minute(s) Customer …" at bounding box center [52, 166] width 73 height 171
copy div "Customer Name: [PHONE_NUMBER] Phone: [PHONE_NUMBER] Address: Business location …"
click at [74, 112] on span "COMPLETE" at bounding box center [75, 112] width 20 height 4
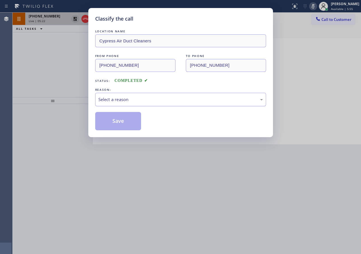
click at [135, 99] on div "Select a reason" at bounding box center [180, 99] width 165 height 7
click at [120, 125] on button "Save" at bounding box center [118, 121] width 46 height 18
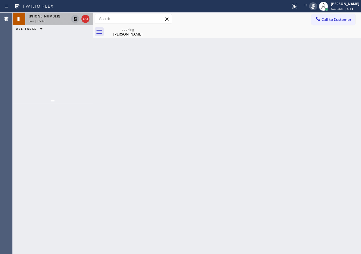
click at [314, 85] on div "Back to Dashboard Change Sender ID Customers Technicians Select a contact Outbo…" at bounding box center [227, 134] width 268 height 242
click at [316, 9] on icon at bounding box center [313, 6] width 7 height 7
click at [73, 18] on icon at bounding box center [75, 18] width 7 height 7
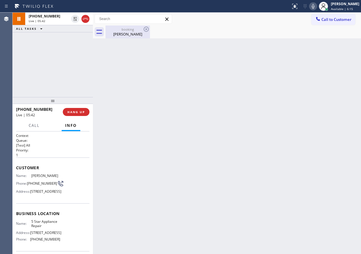
click at [123, 31] on div "booking" at bounding box center [127, 29] width 43 height 4
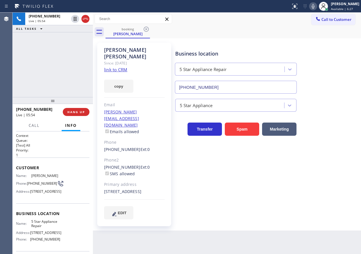
click at [339, 157] on div "Business location 5 Star Appliance Repair [PHONE_NUMBER] 5 Star Appliance Trans…" at bounding box center [267, 131] width 186 height 174
click at [331, 103] on div "5 Star Appliance" at bounding box center [267, 104] width 186 height 15
click at [316, 7] on icon at bounding box center [313, 6] width 7 height 7
click at [318, 12] on div "Status report No issues detected If you experience an issue, please download th…" at bounding box center [324, 6] width 73 height 13
drag, startPoint x: 318, startPoint y: 12, endPoint x: 75, endPoint y: 21, distance: 243.5
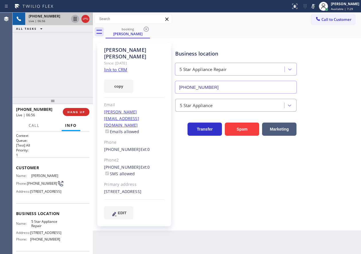
click at [75, 21] on icon at bounding box center [75, 18] width 7 height 7
drag, startPoint x: 330, startPoint y: 70, endPoint x: 330, endPoint y: 74, distance: 3.5
click at [330, 70] on div "Business location 5 Star Appliance Repair [PHONE_NUMBER]" at bounding box center [267, 68] width 186 height 52
click at [74, 20] on icon at bounding box center [75, 18] width 7 height 7
click at [316, 7] on icon at bounding box center [313, 6] width 7 height 7
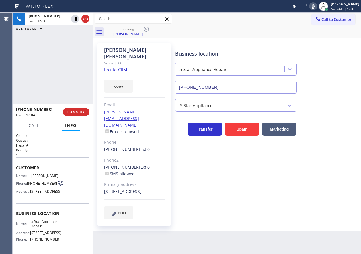
click at [323, 193] on div "Business location 5 Star Appliance Repair [PHONE_NUMBER] 5 Star Appliance Trans…" at bounding box center [267, 131] width 186 height 174
click at [76, 114] on span "HANG UP" at bounding box center [75, 112] width 17 height 4
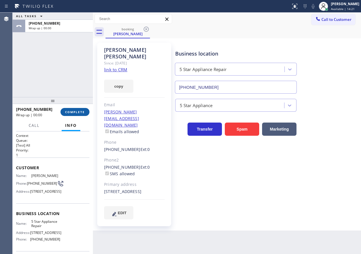
click at [76, 114] on span "COMPLETE" at bounding box center [75, 112] width 20 height 4
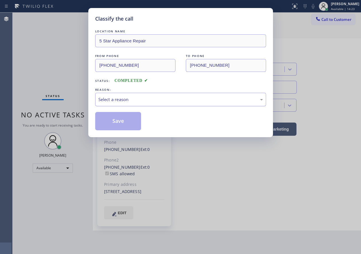
click at [107, 99] on div "Select a reason" at bounding box center [180, 99] width 165 height 7
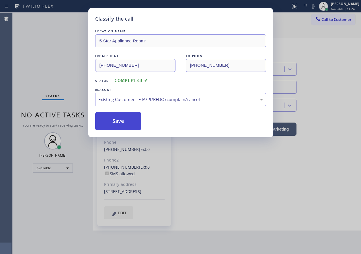
click at [118, 119] on button "Save" at bounding box center [118, 121] width 46 height 18
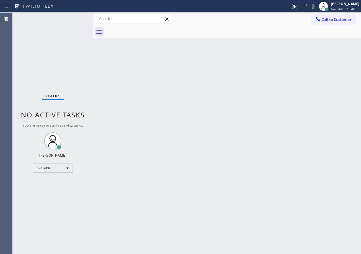
click at [328, 77] on div "Back to Dashboard Change Sender ID Customers Technicians Select a contact Outbo…" at bounding box center [227, 134] width 268 height 242
drag, startPoint x: 331, startPoint y: 94, endPoint x: 265, endPoint y: 26, distance: 94.9
click at [331, 94] on div "Back to Dashboard Change Sender ID Customers Technicians Select a contact Outbo…" at bounding box center [227, 134] width 268 height 242
click at [302, 106] on div "Back to Dashboard Change Sender ID Customers Technicians Select a contact Outbo…" at bounding box center [227, 134] width 268 height 242
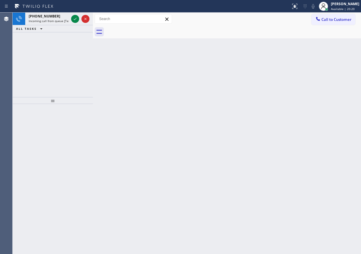
click at [301, 40] on div "Back to Dashboard Change Sender ID Customers Technicians Select a contact Outbo…" at bounding box center [227, 134] width 268 height 242
click at [72, 20] on icon at bounding box center [75, 18] width 7 height 7
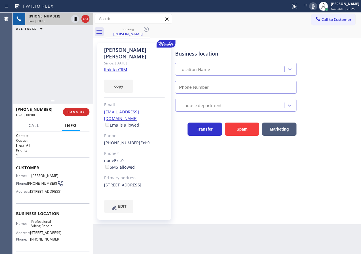
type input "[PHONE_NUMBER]"
click at [316, 7] on icon at bounding box center [313, 6] width 7 height 7
click at [40, 228] on span "Professional Viking Repair" at bounding box center [45, 224] width 29 height 9
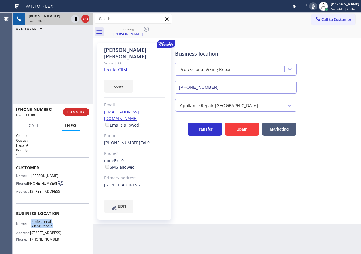
click at [40, 228] on span "Professional Viking Repair" at bounding box center [45, 224] width 29 height 9
copy span "Professional Viking Repair"
click at [224, 84] on input "[PHONE_NUMBER]" at bounding box center [236, 87] width 122 height 13
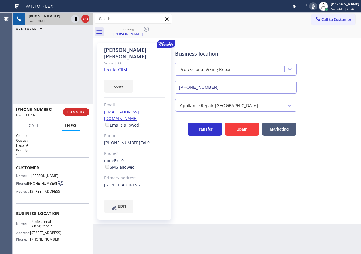
click at [125, 67] on link "link to CRM" at bounding box center [115, 70] width 23 height 6
click at [75, 113] on span "HANG UP" at bounding box center [75, 112] width 17 height 4
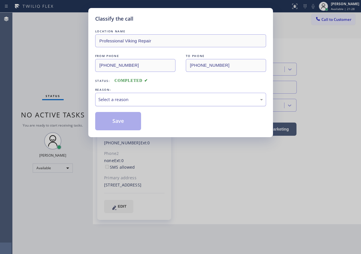
click at [130, 99] on div "Select a reason" at bounding box center [180, 99] width 165 height 7
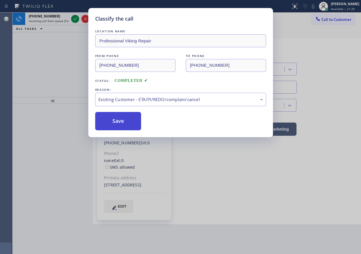
click at [128, 121] on button "Save" at bounding box center [118, 121] width 46 height 18
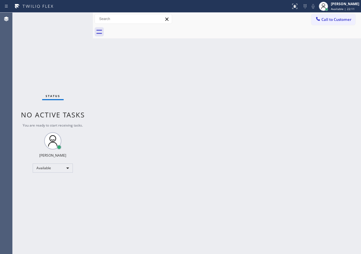
click at [322, 121] on div "Back to Dashboard Change Sender ID Customers Technicians Select a contact Outbo…" at bounding box center [227, 134] width 268 height 242
drag, startPoint x: 318, startPoint y: 150, endPoint x: 319, endPoint y: 154, distance: 3.3
click at [319, 150] on div "Back to Dashboard Change Sender ID Customers Technicians Select a contact Outbo…" at bounding box center [227, 134] width 268 height 242
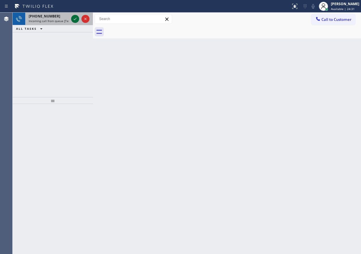
click at [75, 19] on icon at bounding box center [75, 19] width 3 height 2
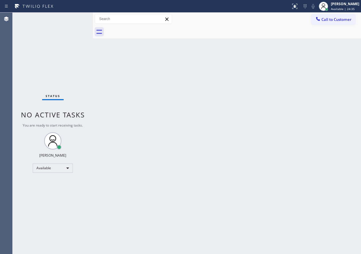
click at [77, 19] on div "Status No active tasks You are ready to start receiving tasks. [PERSON_NAME] Av…" at bounding box center [53, 134] width 80 height 242
click at [328, 176] on div "Back to Dashboard Change Sender ID Customers Technicians Select a contact Outbo…" at bounding box center [227, 134] width 268 height 242
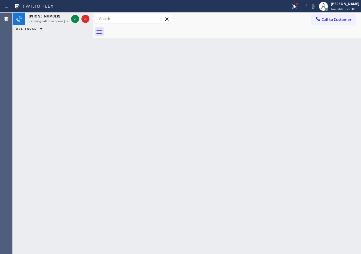
drag, startPoint x: 296, startPoint y: 67, endPoint x: 236, endPoint y: 53, distance: 61.9
click at [296, 67] on div "Back to Dashboard Change Sender ID Customers Technicians Select a contact Outbo…" at bounding box center [227, 134] width 268 height 242
click at [73, 18] on icon at bounding box center [75, 18] width 7 height 7
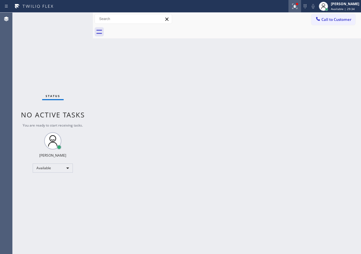
click at [298, 3] on icon at bounding box center [294, 6] width 7 height 7
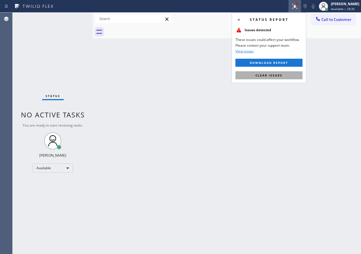
click at [275, 77] on button "Clear issues" at bounding box center [268, 75] width 67 height 8
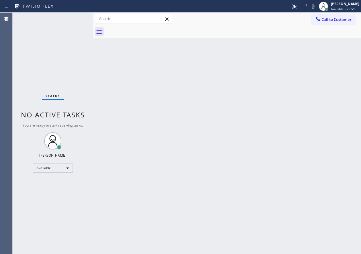
click at [332, 161] on div "Back to Dashboard Change Sender ID Customers Technicians Select a contact Outbo…" at bounding box center [227, 134] width 268 height 242
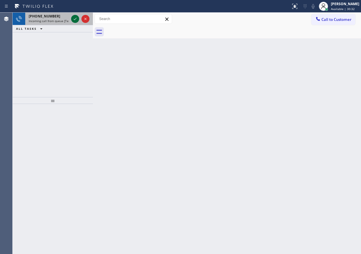
click at [75, 20] on icon at bounding box center [75, 18] width 7 height 7
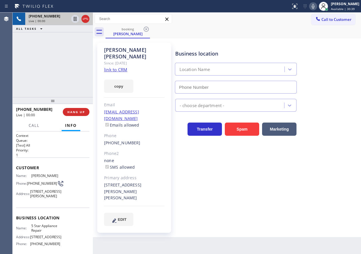
type input "[PHONE_NUMBER]"
click at [114, 67] on link "link to CRM" at bounding box center [115, 70] width 23 height 6
click at [42, 241] on div "Name: 5 Star Appliance Repair Address: [STREET_ADDRESS] Phone: [PHONE_NUMBER]" at bounding box center [38, 236] width 44 height 25
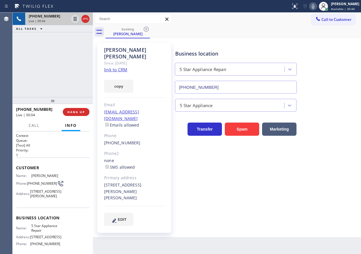
click at [42, 233] on span "5 Star Appliance Repair" at bounding box center [45, 228] width 29 height 9
copy span "5 Star Appliance Repair"
click at [232, 99] on div "5 Star Appliance" at bounding box center [236, 105] width 122 height 13
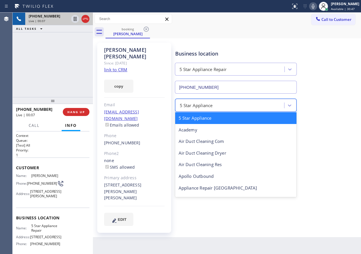
click at [232, 94] on div "option 5 Star Appliance focused, 1 of 24. 24 results available. Use Up and Down…" at bounding box center [267, 103] width 186 height 18
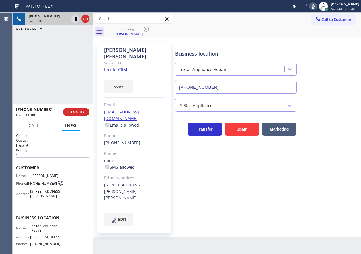
click at [232, 94] on div "5 Star Appliance" at bounding box center [267, 103] width 186 height 18
click at [232, 88] on input "[PHONE_NUMBER]" at bounding box center [236, 87] width 122 height 13
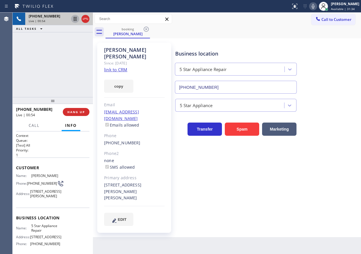
click at [74, 17] on icon at bounding box center [75, 19] width 3 height 4
click at [315, 5] on icon at bounding box center [313, 6] width 7 height 7
click at [316, 9] on icon at bounding box center [313, 6] width 7 height 7
click at [75, 17] on icon at bounding box center [75, 18] width 7 height 7
drag, startPoint x: 333, startPoint y: 62, endPoint x: 308, endPoint y: 63, distance: 24.4
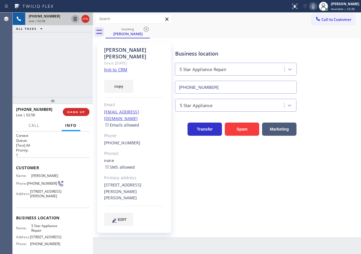
click at [333, 62] on div "Business location 5 Star Appliance Repair [PHONE_NUMBER]" at bounding box center [267, 68] width 186 height 52
click at [39, 184] on span "[PHONE_NUMBER]" at bounding box center [42, 183] width 30 height 4
click at [31, 186] on span "[PHONE_NUMBER]" at bounding box center [42, 183] width 30 height 4
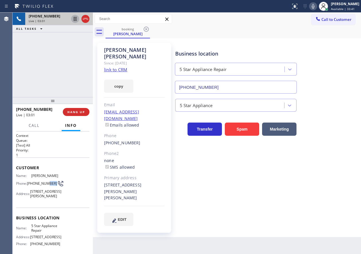
click at [31, 186] on span "[PHONE_NUMBER]" at bounding box center [42, 183] width 30 height 4
click at [326, 68] on div "Business location 5 Star Appliance Repair [PHONE_NUMBER]" at bounding box center [267, 68] width 186 height 52
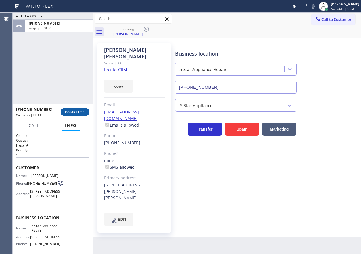
click at [81, 113] on span "COMPLETE" at bounding box center [75, 112] width 20 height 4
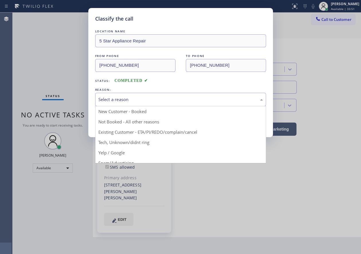
click at [146, 102] on div "Select a reason" at bounding box center [180, 99] width 165 height 7
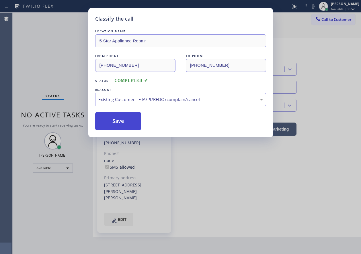
click at [138, 126] on button "Save" at bounding box center [118, 121] width 46 height 18
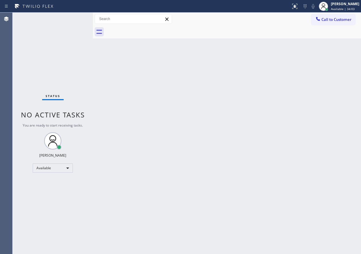
click at [315, 89] on div "Back to Dashboard Change Sender ID Customers Technicians Select a contact Outbo…" at bounding box center [227, 134] width 268 height 242
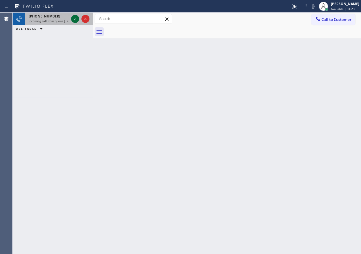
click at [73, 18] on icon at bounding box center [75, 18] width 7 height 7
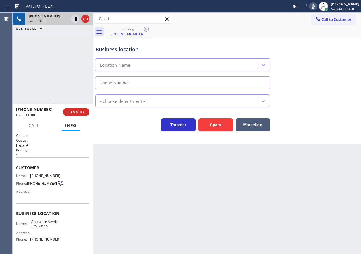
type input "[PHONE_NUMBER]"
click at [211, 128] on button "Spam" at bounding box center [215, 124] width 34 height 13
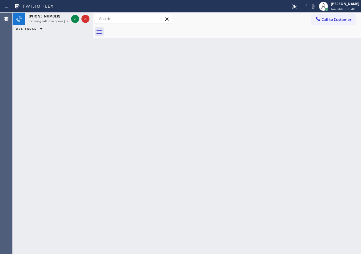
click at [307, 120] on div "Back to Dashboard Change Sender ID Customers Technicians Select a contact Outbo…" at bounding box center [227, 134] width 268 height 242
click at [73, 19] on icon at bounding box center [75, 18] width 7 height 7
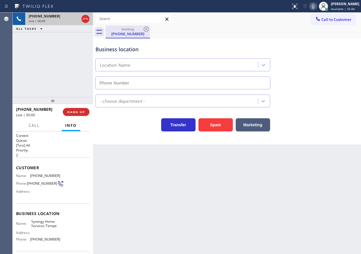
type input "[PHONE_NUMBER]"
click at [316, 7] on icon at bounding box center [313, 6] width 7 height 7
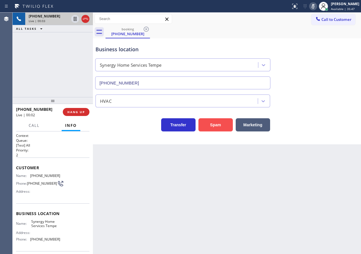
click at [222, 130] on button "Spam" at bounding box center [215, 124] width 34 height 13
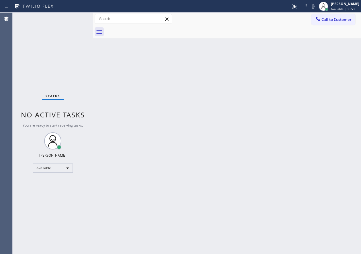
click at [76, 19] on div "Status No active tasks You are ready to start receiving tasks. [PERSON_NAME] Av…" at bounding box center [53, 134] width 80 height 242
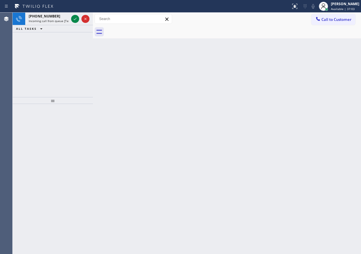
click at [320, 58] on div "Back to Dashboard Change Sender ID Customers Technicians Select a contact Outbo…" at bounding box center [227, 134] width 268 height 242
drag, startPoint x: 73, startPoint y: 19, endPoint x: 114, endPoint y: 21, distance: 41.0
click at [73, 19] on icon at bounding box center [75, 18] width 7 height 7
click at [318, 107] on div "Back to Dashboard Change Sender ID Customers Technicians Select a contact Outbo…" at bounding box center [227, 134] width 268 height 242
click at [74, 20] on icon at bounding box center [75, 18] width 7 height 7
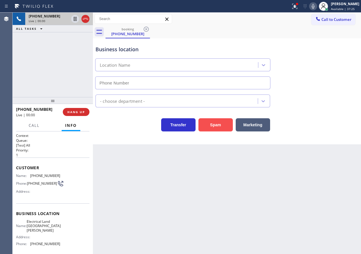
type input "[PHONE_NUMBER]"
click at [221, 126] on button "Spam" at bounding box center [215, 124] width 34 height 13
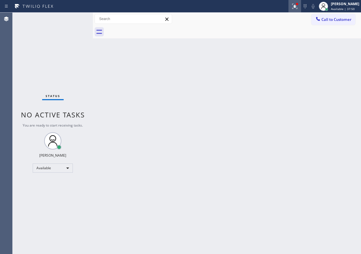
click at [296, 11] on button at bounding box center [294, 6] width 13 height 13
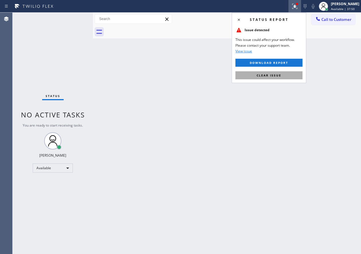
click at [284, 74] on button "Clear issue" at bounding box center [268, 75] width 67 height 8
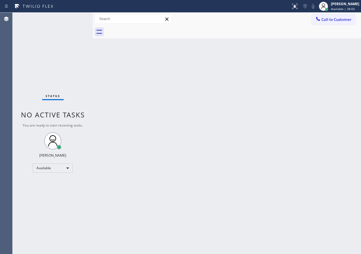
click at [173, 149] on div "Back to Dashboard Change Sender ID Customers Technicians Select a contact Outbo…" at bounding box center [227, 134] width 268 height 242
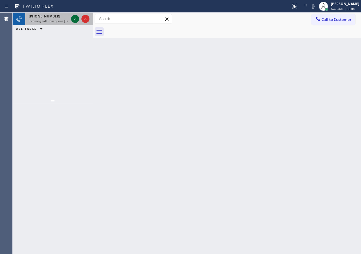
click at [75, 19] on icon at bounding box center [75, 19] width 3 height 2
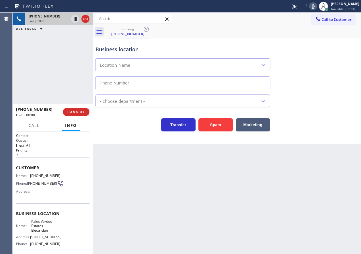
type input "[PHONE_NUMBER]"
click at [214, 126] on button "Spam" at bounding box center [215, 124] width 34 height 13
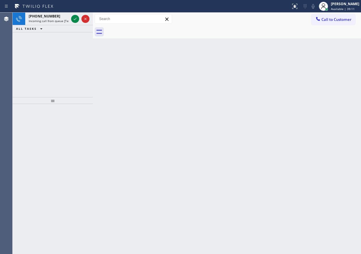
click at [320, 139] on div "Back to Dashboard Change Sender ID Customers Technicians Select a contact Outbo…" at bounding box center [227, 134] width 268 height 242
click at [74, 20] on icon at bounding box center [75, 18] width 7 height 7
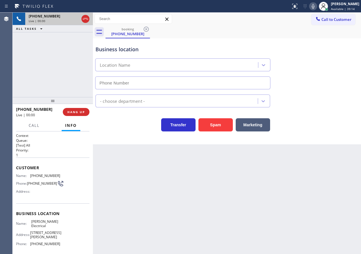
type input "[PHONE_NUMBER]"
click at [78, 113] on span "HANG UP" at bounding box center [75, 112] width 17 height 4
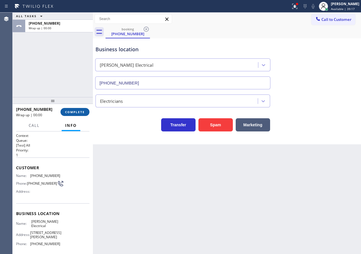
click at [78, 113] on span "COMPLETE" at bounding box center [75, 112] width 20 height 4
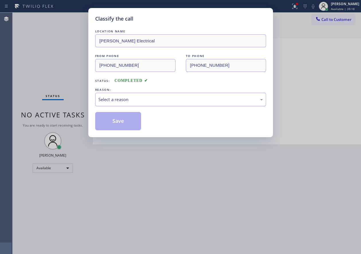
click at [148, 102] on div "Select a reason" at bounding box center [180, 99] width 165 height 7
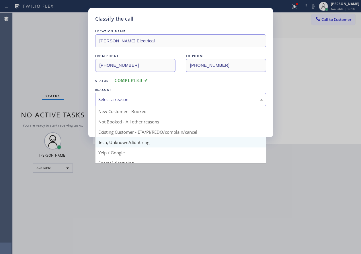
drag, startPoint x: 141, startPoint y: 145, endPoint x: 131, endPoint y: 124, distance: 23.6
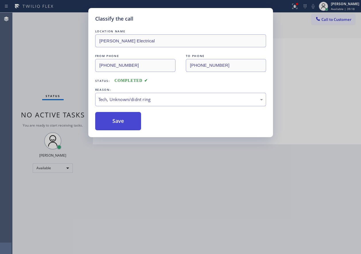
click at [130, 121] on button "Save" at bounding box center [118, 121] width 46 height 18
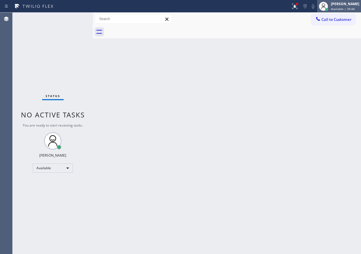
click at [341, 5] on div "[PERSON_NAME]" at bounding box center [345, 3] width 28 height 5
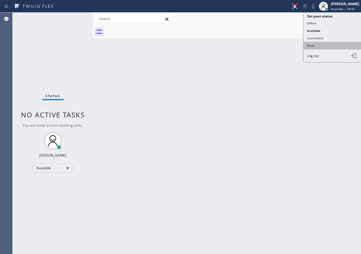
click at [317, 42] on button "Break" at bounding box center [332, 45] width 57 height 7
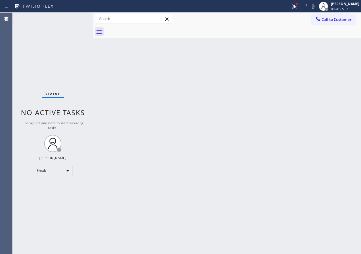
drag, startPoint x: 339, startPoint y: 7, endPoint x: 328, endPoint y: 27, distance: 23.1
click at [339, 7] on span "Break | 5:57" at bounding box center [339, 9] width 17 height 4
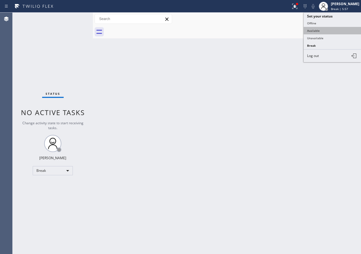
click at [322, 28] on button "Available" at bounding box center [332, 30] width 57 height 7
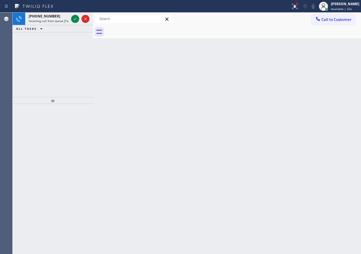
click at [342, 105] on div "Back to Dashboard Change Sender ID Customers Technicians Select a contact Outbo…" at bounding box center [227, 134] width 268 height 242
click at [73, 17] on icon at bounding box center [75, 18] width 7 height 7
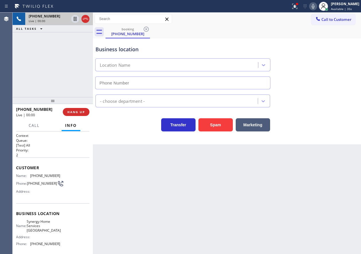
type input "[PHONE_NUMBER]"
click at [202, 124] on button "Spam" at bounding box center [215, 124] width 34 height 13
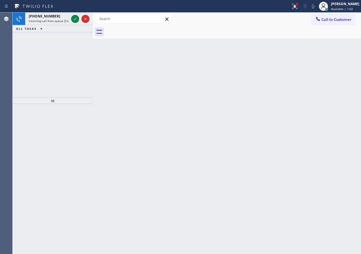
drag, startPoint x: 326, startPoint y: 141, endPoint x: 120, endPoint y: 50, distance: 225.7
click at [326, 141] on div "Back to Dashboard Change Sender ID Customers Technicians Select a contact Outbo…" at bounding box center [227, 134] width 268 height 242
click at [75, 20] on icon at bounding box center [75, 19] width 3 height 2
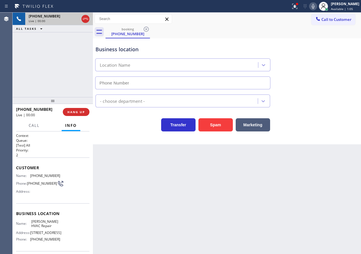
type input "[PHONE_NUMBER]"
click at [213, 129] on button "Spam" at bounding box center [215, 124] width 34 height 13
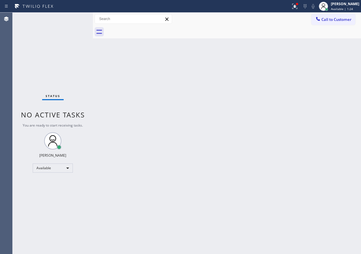
click at [315, 130] on div "Back to Dashboard Change Sender ID Customers Technicians Select a contact Outbo…" at bounding box center [227, 134] width 268 height 242
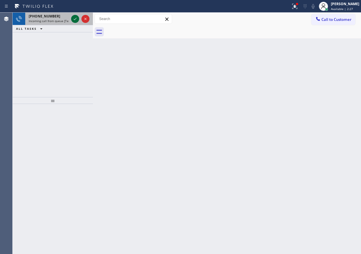
click at [75, 20] on icon at bounding box center [75, 19] width 3 height 2
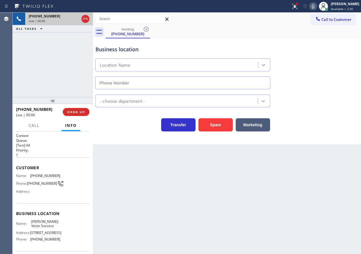
type input "[PHONE_NUMBER]"
click at [207, 126] on button "Spam" at bounding box center [215, 124] width 34 height 13
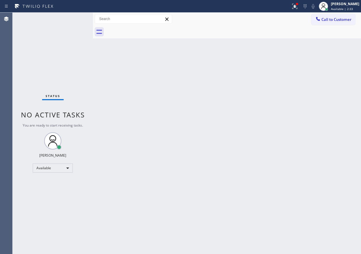
click at [313, 152] on div "Back to Dashboard Change Sender ID Customers Technicians Select a contact Outbo…" at bounding box center [227, 134] width 268 height 242
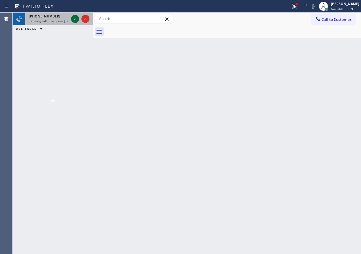
click at [74, 19] on icon at bounding box center [75, 19] width 3 height 2
click at [74, 20] on icon at bounding box center [75, 18] width 7 height 7
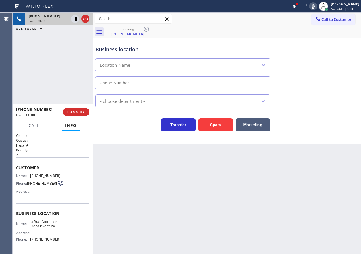
type input "[PHONE_NUMBER]"
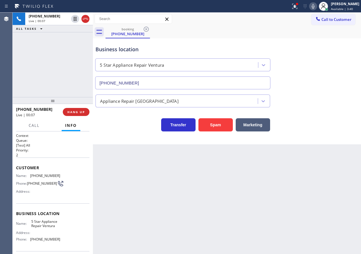
click at [50, 226] on span "5 Star Appliance Repair Ventura" at bounding box center [45, 224] width 29 height 9
copy span "5 Star Appliance Repair Ventura"
click at [185, 82] on input "[PHONE_NUMBER]" at bounding box center [182, 83] width 175 height 13
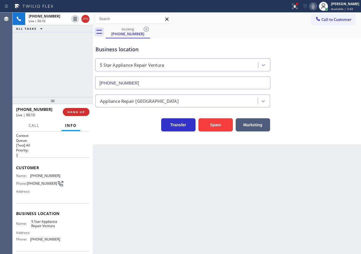
click at [185, 82] on input "[PHONE_NUMBER]" at bounding box center [182, 83] width 175 height 13
click at [39, 178] on span "[PHONE_NUMBER]" at bounding box center [45, 176] width 30 height 4
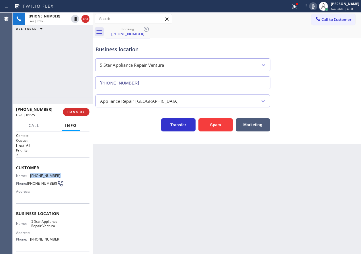
copy span "[PHONE_NUMBER]"
click at [76, 111] on span "HANG UP" at bounding box center [75, 112] width 17 height 4
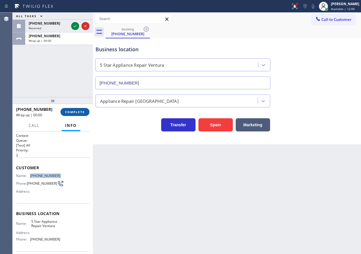
click at [77, 112] on span "COMPLETE" at bounding box center [75, 112] width 20 height 4
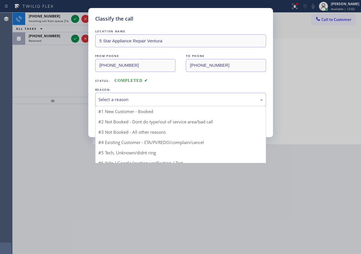
click at [145, 102] on div "Select a reason" at bounding box center [180, 99] width 165 height 7
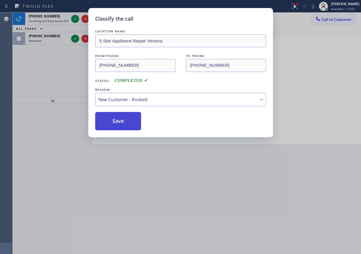
click at [116, 120] on button "Save" at bounding box center [118, 121] width 46 height 18
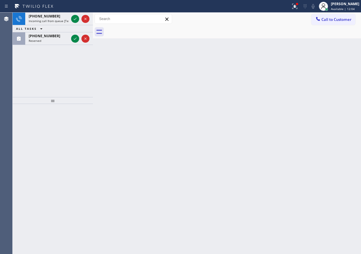
drag, startPoint x: 74, startPoint y: 39, endPoint x: 73, endPoint y: 66, distance: 26.7
click at [74, 39] on icon at bounding box center [75, 38] width 7 height 7
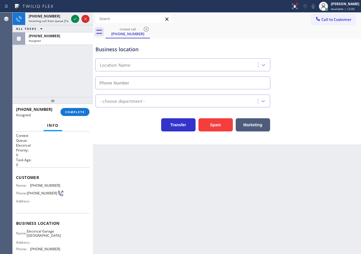
type input "[PHONE_NUMBER]"
click at [80, 104] on div at bounding box center [53, 100] width 80 height 7
click at [82, 113] on span "COMPLETE" at bounding box center [75, 112] width 20 height 4
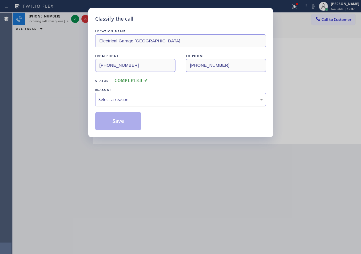
click at [115, 103] on div "Select a reason" at bounding box center [180, 99] width 165 height 7
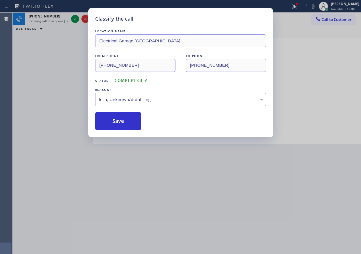
drag, startPoint x: 115, startPoint y: 117, endPoint x: 91, endPoint y: 54, distance: 67.3
click at [115, 117] on button "Save" at bounding box center [118, 121] width 46 height 18
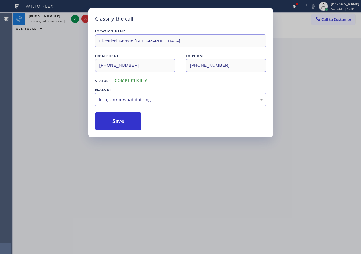
click at [76, 15] on div "Classify the call LOCATION NAME Electrical Garage [GEOGRAPHIC_DATA] FROM PHONE …" at bounding box center [180, 127] width 361 height 254
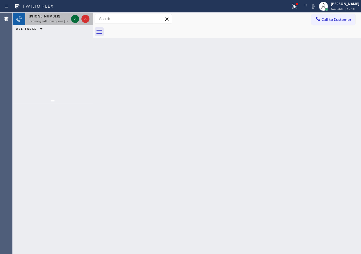
click at [76, 19] on icon at bounding box center [75, 18] width 7 height 7
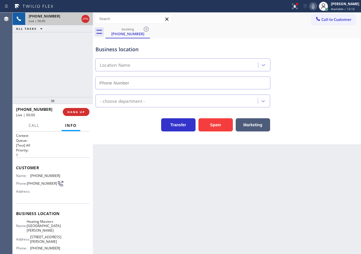
type input "[PHONE_NUMBER]"
click at [216, 127] on button "Spam" at bounding box center [215, 124] width 34 height 13
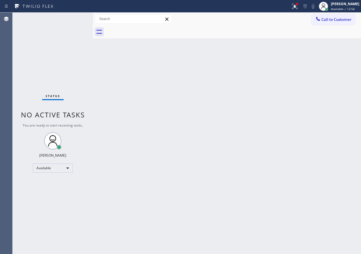
click at [77, 18] on div "Status No active tasks You are ready to start receiving tasks. [PERSON_NAME] Av…" at bounding box center [53, 134] width 80 height 242
click at [323, 173] on div "Back to Dashboard Change Sender ID Customers Technicians Select a contact Outbo…" at bounding box center [227, 134] width 268 height 242
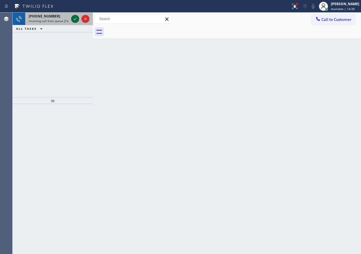
click at [74, 18] on icon at bounding box center [75, 18] width 7 height 7
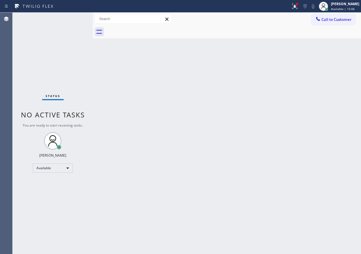
click at [334, 89] on div "Back to Dashboard Change Sender ID Customers Technicians Select a contact Outbo…" at bounding box center [227, 134] width 268 height 242
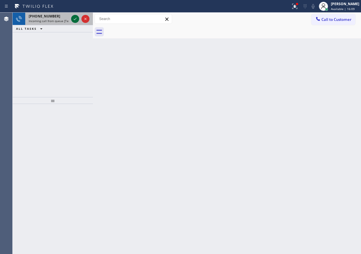
click at [73, 20] on icon at bounding box center [75, 18] width 7 height 7
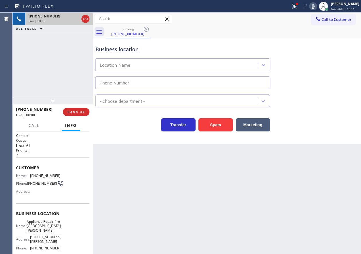
type input "[PHONE_NUMBER]"
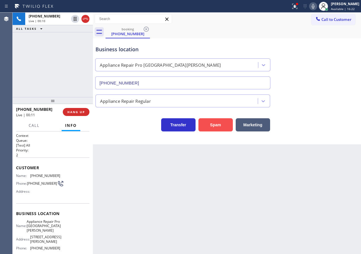
click at [221, 128] on button "Spam" at bounding box center [215, 124] width 34 height 13
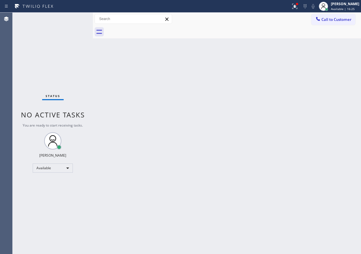
click at [301, 78] on div "Back to Dashboard Change Sender ID Customers Technicians Select a contact Outbo…" at bounding box center [227, 134] width 268 height 242
click at [301, 4] on div at bounding box center [294, 6] width 13 height 7
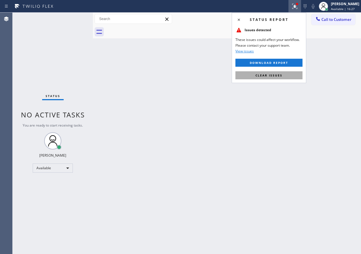
click at [296, 77] on button "Clear issues" at bounding box center [268, 75] width 67 height 8
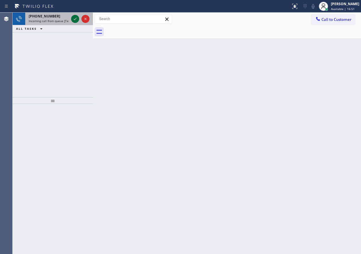
click at [75, 20] on icon at bounding box center [75, 18] width 7 height 7
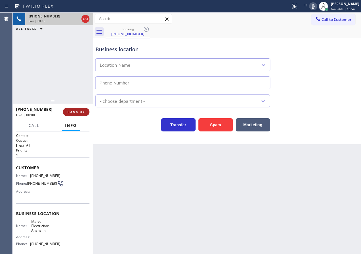
type input "[PHONE_NUMBER]"
click at [71, 114] on span "HANG UP" at bounding box center [75, 112] width 17 height 4
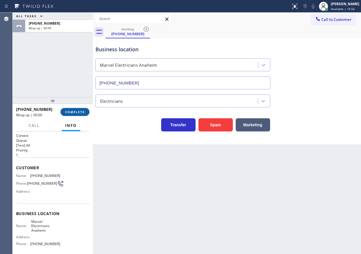
click at [71, 114] on span "COMPLETE" at bounding box center [75, 112] width 20 height 4
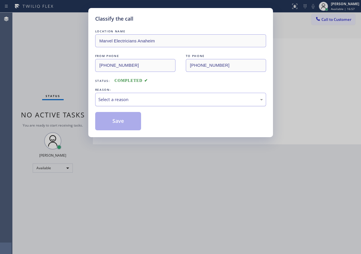
click at [176, 96] on div "Select a reason" at bounding box center [180, 99] width 171 height 13
click at [140, 124] on button "Save" at bounding box center [118, 121] width 46 height 18
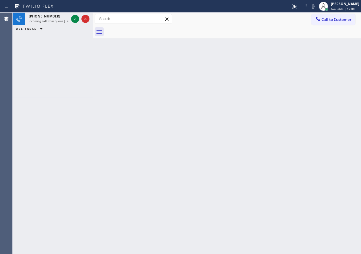
click at [221, 188] on div "Back to Dashboard Change Sender ID Customers Technicians Select a contact Outbo…" at bounding box center [227, 134] width 268 height 242
click at [72, 22] on icon at bounding box center [75, 18] width 7 height 7
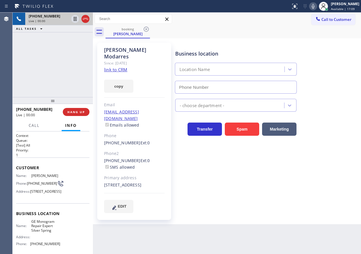
type input "[PHONE_NUMBER]"
click at [44, 233] on span "GE Monogram Repair Expert Silver Spring" at bounding box center [45, 226] width 29 height 13
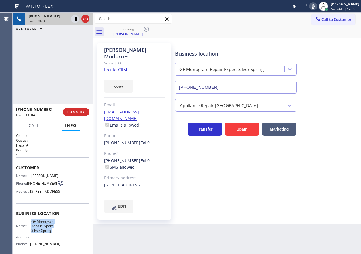
click at [44, 233] on span "GE Monogram Repair Expert Silver Spring" at bounding box center [45, 226] width 29 height 13
copy span "GE Monogram Repair Expert Silver Spring"
click at [227, 85] on input "[PHONE_NUMBER]" at bounding box center [236, 87] width 122 height 13
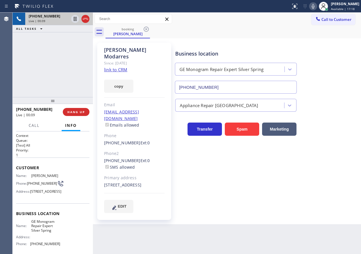
click at [120, 67] on link "link to CRM" at bounding box center [115, 70] width 23 height 6
click at [316, 5] on icon at bounding box center [313, 6] width 7 height 7
click at [74, 19] on icon at bounding box center [75, 19] width 3 height 4
click at [270, 165] on div "Business location GE Monogram Repair Expert Silver Spring [PHONE_NUMBER] Applia…" at bounding box center [267, 127] width 186 height 167
click at [328, 144] on div "Business location GE Monogram Repair Expert Silver Spring [PHONE_NUMBER] Applia…" at bounding box center [267, 127] width 186 height 167
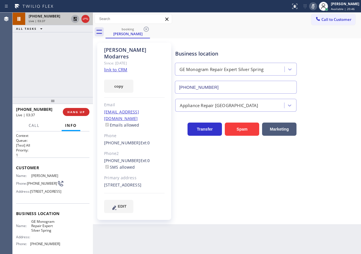
click at [316, 6] on icon at bounding box center [313, 6] width 7 height 7
click at [73, 17] on icon at bounding box center [75, 18] width 7 height 7
click at [319, 181] on div "Business location GE Monogram Repair Expert Silver Spring [PHONE_NUMBER] Applia…" at bounding box center [267, 127] width 186 height 167
drag, startPoint x: 101, startPoint y: 132, endPoint x: 133, endPoint y: 132, distance: 31.8
click at [133, 132] on div "[PERSON_NAME] Since: [DATE] link to CRM copy Email [EMAIL_ADDRESS][DOMAIN_NAME]…" at bounding box center [134, 131] width 74 height 177
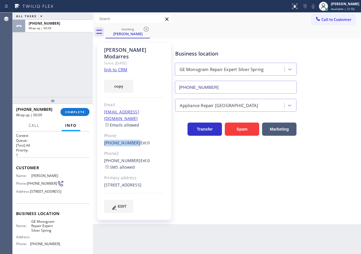
click at [348, 68] on div "Business location GE Monogram Repair Expert Silver Spring [PHONE_NUMBER]" at bounding box center [267, 68] width 186 height 52
drag, startPoint x: 76, startPoint y: 114, endPoint x: 76, endPoint y: 110, distance: 4.0
click at [75, 115] on button "COMPLETE" at bounding box center [74, 112] width 29 height 8
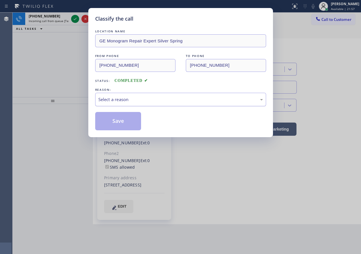
drag, startPoint x: 144, startPoint y: 100, endPoint x: 143, endPoint y: 104, distance: 4.1
click at [144, 100] on div "Select a reason" at bounding box center [180, 99] width 165 height 7
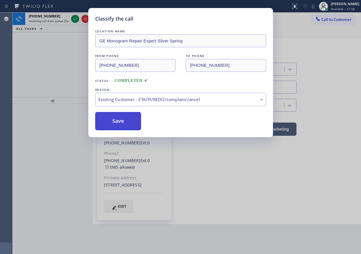
click at [116, 115] on button "Save" at bounding box center [118, 121] width 46 height 18
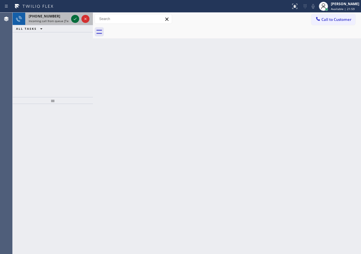
click at [72, 17] on icon at bounding box center [75, 18] width 7 height 7
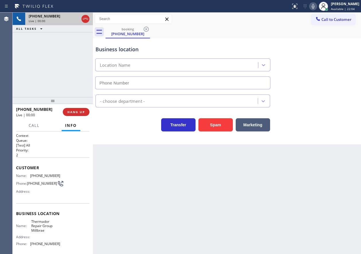
type input "[PHONE_NUMBER]"
click at [75, 114] on span "HANG UP" at bounding box center [75, 112] width 17 height 4
click at [76, 113] on span "HANG UP" at bounding box center [75, 112] width 17 height 4
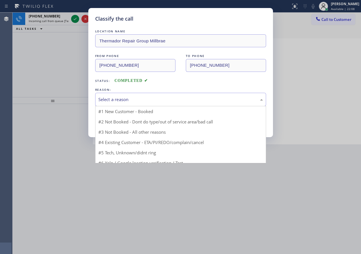
click at [136, 99] on div "Select a reason" at bounding box center [180, 99] width 165 height 7
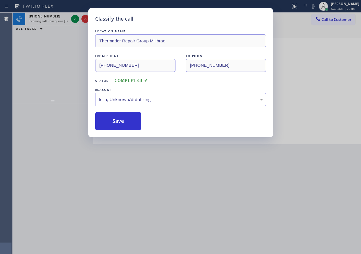
click at [118, 123] on button "Save" at bounding box center [118, 121] width 46 height 18
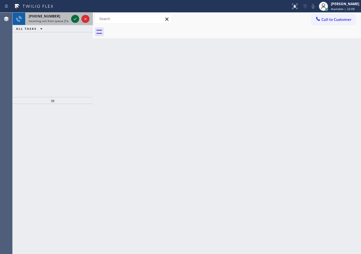
click at [74, 18] on icon at bounding box center [75, 18] width 7 height 7
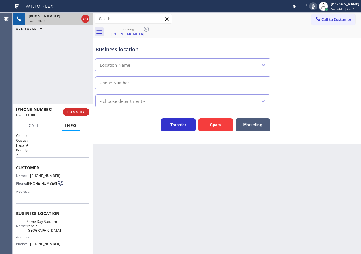
type input "[PHONE_NUMBER]"
click at [308, 54] on div "Business location Same Day Subzero Repair [GEOGRAPHIC_DATA] [PHONE_NUMBER]" at bounding box center [226, 64] width 265 height 52
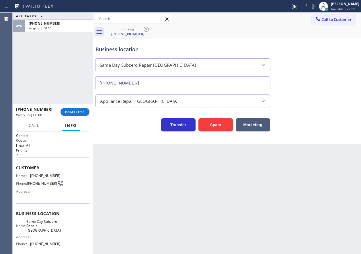
click at [86, 116] on div "[PHONE_NUMBER] Wrap up | 00:00 COMPLETE" at bounding box center [52, 112] width 73 height 15
click at [86, 115] on button "COMPLETE" at bounding box center [74, 112] width 29 height 8
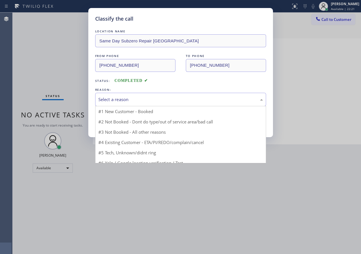
click at [153, 101] on div "Select a reason" at bounding box center [180, 99] width 165 height 7
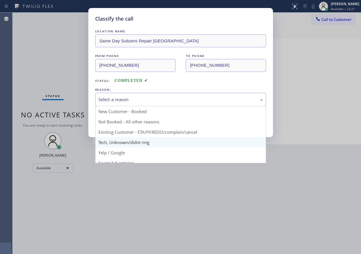
drag, startPoint x: 141, startPoint y: 143, endPoint x: 132, endPoint y: 124, distance: 21.3
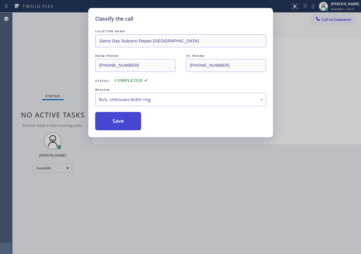
click at [132, 123] on button "Save" at bounding box center [118, 121] width 46 height 18
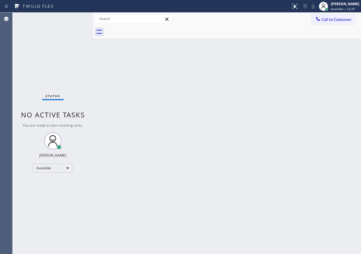
click at [319, 87] on div "Back to Dashboard Change Sender ID Customers Technicians Select a contact Outbo…" at bounding box center [227, 134] width 268 height 242
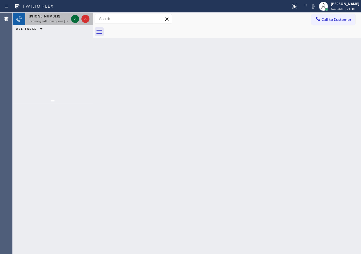
click at [74, 20] on icon at bounding box center [75, 18] width 7 height 7
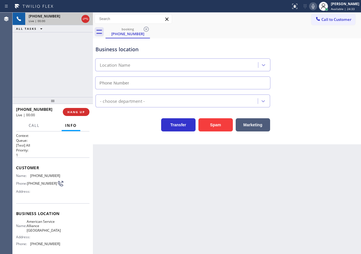
type input "[PHONE_NUMBER]"
click at [55, 226] on span "American Service Alliance [GEOGRAPHIC_DATA]" at bounding box center [44, 226] width 34 height 13
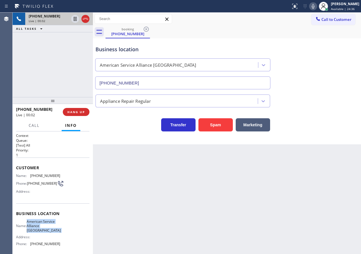
click at [55, 226] on span "American Service Alliance [GEOGRAPHIC_DATA]" at bounding box center [44, 226] width 34 height 13
click at [164, 83] on input "[PHONE_NUMBER]" at bounding box center [182, 83] width 175 height 13
click at [44, 174] on span "[PHONE_NUMBER]" at bounding box center [45, 176] width 30 height 4
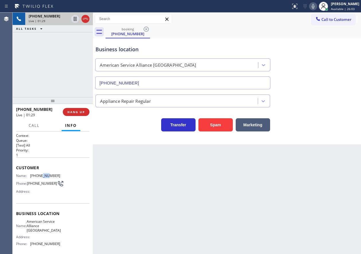
click at [44, 174] on span "[PHONE_NUMBER]" at bounding box center [45, 176] width 30 height 4
copy span "[PHONE_NUMBER]"
click at [75, 110] on span "HANG UP" at bounding box center [75, 112] width 17 height 4
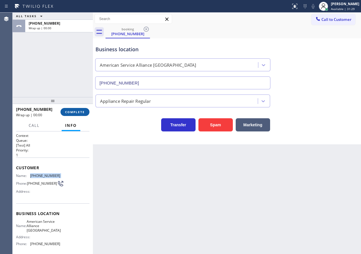
click at [74, 114] on span "COMPLETE" at bounding box center [75, 112] width 20 height 4
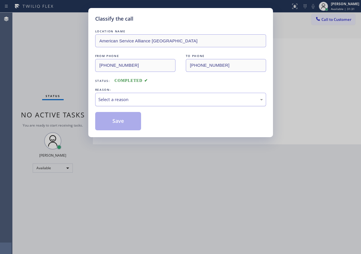
click at [133, 97] on div "Select a reason" at bounding box center [180, 99] width 165 height 7
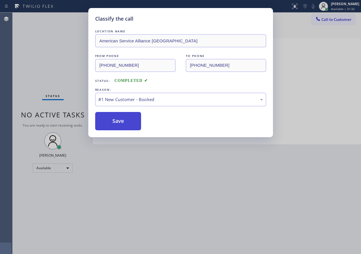
click at [112, 126] on button "Save" at bounding box center [118, 121] width 46 height 18
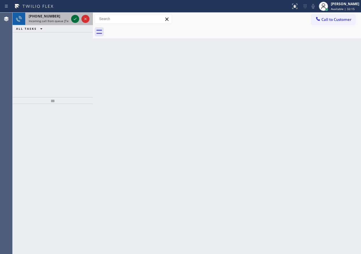
click at [74, 19] on icon at bounding box center [75, 18] width 7 height 7
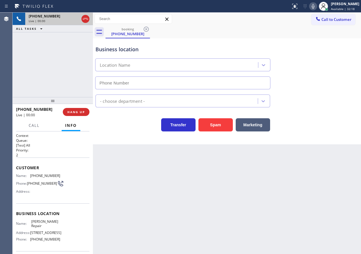
type input "[PHONE_NUMBER]"
click at [209, 123] on button "Spam" at bounding box center [215, 124] width 34 height 13
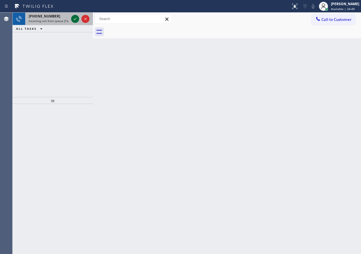
click at [75, 17] on icon at bounding box center [75, 18] width 7 height 7
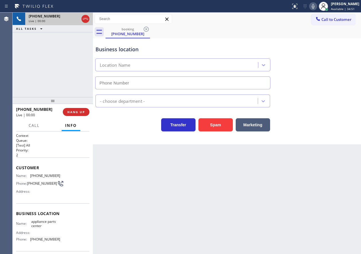
type input "[PHONE_NUMBER]"
click at [78, 113] on span "HANG UP" at bounding box center [75, 112] width 17 height 4
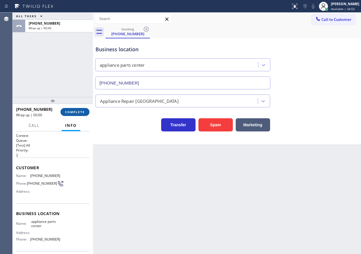
click at [78, 113] on span "COMPLETE" at bounding box center [75, 112] width 20 height 4
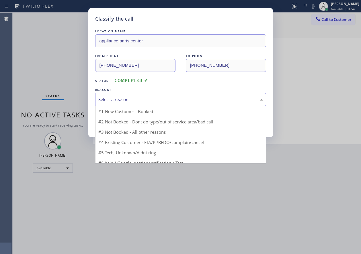
click at [131, 98] on div "Select a reason" at bounding box center [180, 99] width 165 height 7
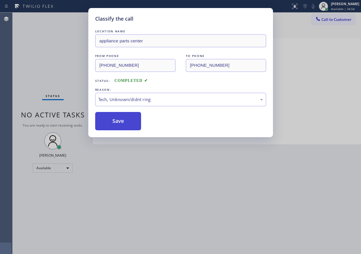
click at [131, 126] on button "Save" at bounding box center [118, 121] width 46 height 18
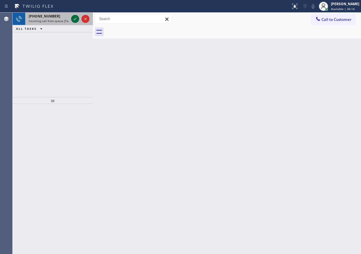
click at [74, 17] on icon at bounding box center [75, 18] width 7 height 7
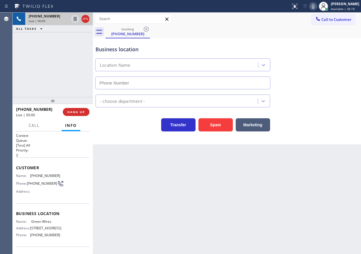
type input "[PHONE_NUMBER]"
click at [218, 123] on button "Spam" at bounding box center [215, 124] width 34 height 13
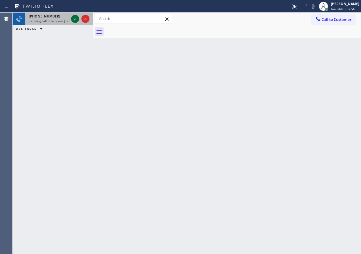
click at [74, 22] on icon at bounding box center [75, 18] width 7 height 7
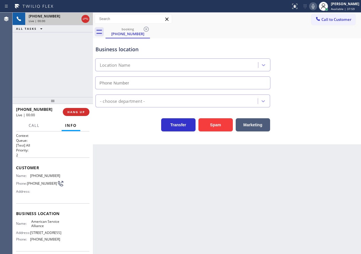
type input "[PHONE_NUMBER]"
click at [213, 127] on button "Spam" at bounding box center [215, 124] width 34 height 13
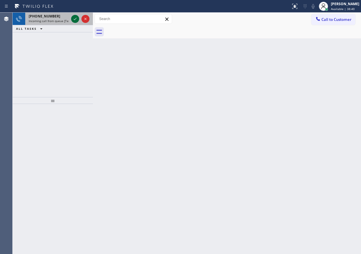
click at [74, 20] on icon at bounding box center [75, 18] width 7 height 7
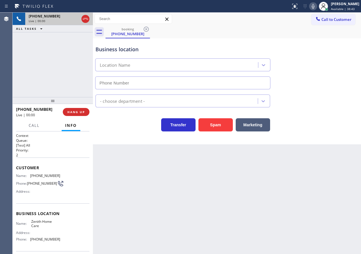
type input "[PHONE_NUMBER]"
click at [220, 123] on button "Spam" at bounding box center [215, 124] width 34 height 13
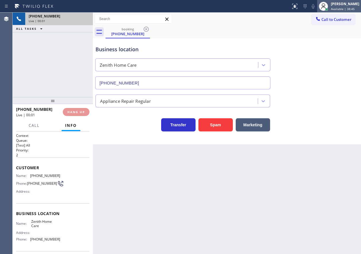
click at [343, 8] on span "Available | 38:45" at bounding box center [343, 9] width 24 height 4
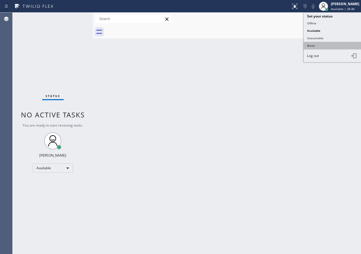
click at [327, 43] on button "Break" at bounding box center [332, 45] width 57 height 7
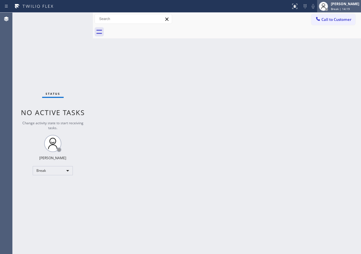
click at [350, 8] on span "Break | 14:19" at bounding box center [340, 9] width 19 height 4
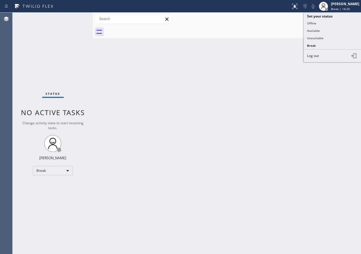
drag, startPoint x: 333, startPoint y: 28, endPoint x: 293, endPoint y: 87, distance: 71.3
click at [333, 28] on button "Available" at bounding box center [332, 30] width 57 height 7
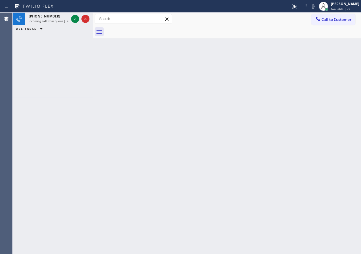
click at [331, 120] on div "Back to Dashboard Change Sender ID Customers Technicians Select a contact Outbo…" at bounding box center [227, 134] width 268 height 242
click at [77, 20] on icon at bounding box center [75, 18] width 7 height 7
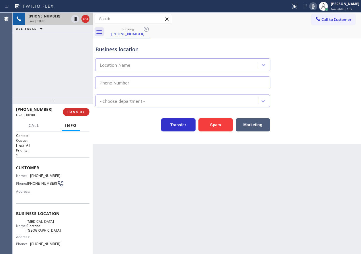
type input "[PHONE_NUMBER]"
click at [80, 111] on span "HANG UP" at bounding box center [75, 112] width 17 height 4
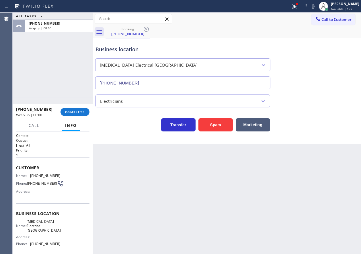
click at [148, 97] on div "Electricians" at bounding box center [177, 101] width 161 height 10
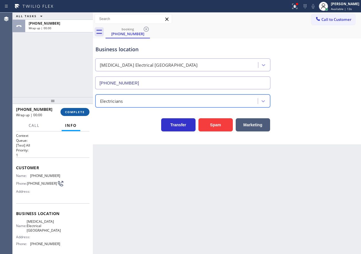
click at [83, 109] on button "COMPLETE" at bounding box center [74, 112] width 29 height 8
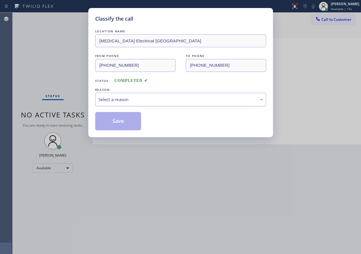
drag, startPoint x: 146, startPoint y: 98, endPoint x: 146, endPoint y: 102, distance: 3.8
click at [146, 99] on div "Select a reason" at bounding box center [180, 99] width 165 height 7
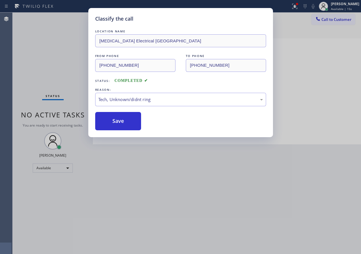
click at [136, 122] on button "Save" at bounding box center [118, 121] width 46 height 18
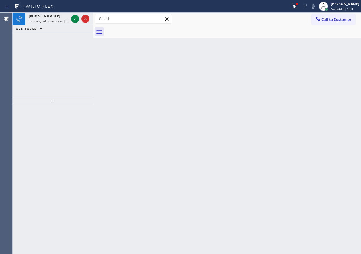
drag, startPoint x: 322, startPoint y: 81, endPoint x: 318, endPoint y: 81, distance: 3.7
click at [322, 81] on div "Back to Dashboard Change Sender ID Customers Technicians Select a contact Outbo…" at bounding box center [227, 134] width 268 height 242
click at [71, 20] on div at bounding box center [75, 18] width 8 height 7
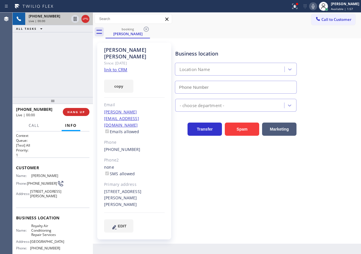
type input "[PHONE_NUMBER]"
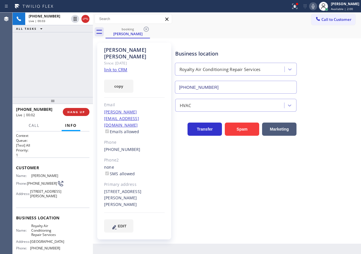
click at [123, 67] on link "link to CRM" at bounding box center [115, 70] width 23 height 6
click at [41, 237] on span "Royalty Air Conditioning Repair Services" at bounding box center [45, 230] width 29 height 13
click at [236, 86] on input "[PHONE_NUMBER]" at bounding box center [236, 87] width 122 height 13
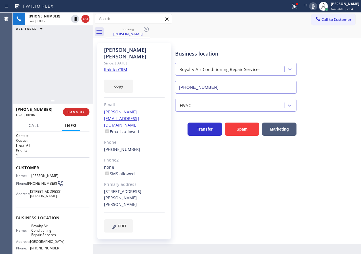
click at [236, 86] on input "[PHONE_NUMBER]" at bounding box center [236, 87] width 122 height 13
click at [77, 110] on span "HANG UP" at bounding box center [75, 112] width 17 height 4
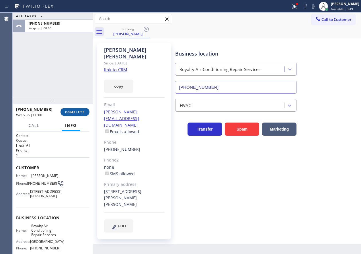
click at [77, 110] on span "COMPLETE" at bounding box center [75, 112] width 20 height 4
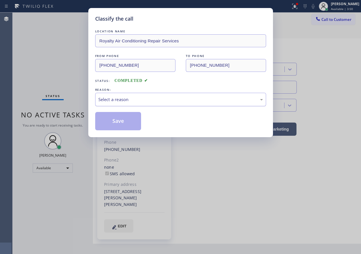
click at [139, 95] on div "Select a reason" at bounding box center [180, 99] width 171 height 13
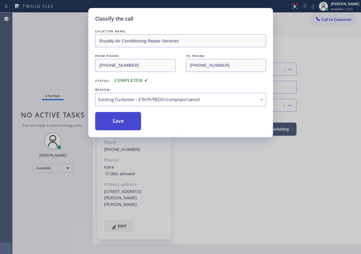
click at [127, 125] on button "Save" at bounding box center [118, 121] width 46 height 18
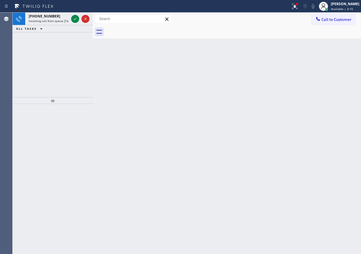
click at [326, 83] on div "Back to Dashboard Change Sender ID Customers Technicians Select a contact Outbo…" at bounding box center [227, 134] width 268 height 242
click at [75, 17] on icon at bounding box center [75, 18] width 7 height 7
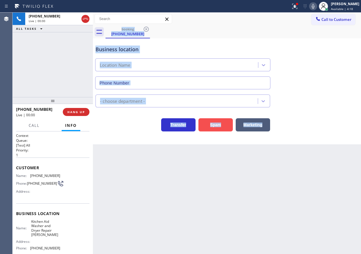
type input "[PHONE_NUMBER]"
click at [214, 123] on button "Spam" at bounding box center [215, 124] width 34 height 13
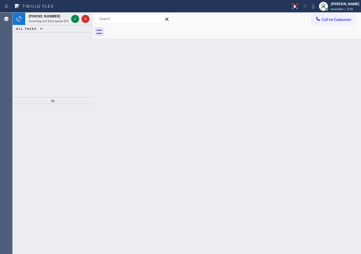
drag, startPoint x: 322, startPoint y: 114, endPoint x: 103, endPoint y: 97, distance: 219.9
click at [322, 114] on div "Back to Dashboard Change Sender ID Customers Technicians Select a contact Outbo…" at bounding box center [227, 134] width 268 height 242
click at [73, 21] on icon at bounding box center [75, 18] width 7 height 7
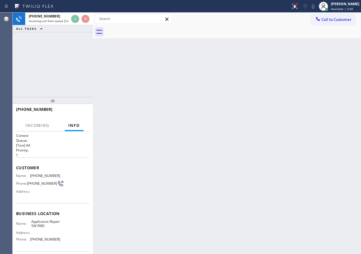
click at [275, 129] on div "Back to Dashboard Change Sender ID Customers Technicians Select a contact Outbo…" at bounding box center [227, 134] width 268 height 242
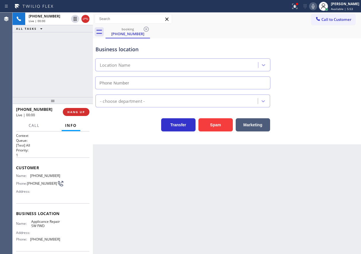
type input "[PHONE_NUMBER]"
click at [316, 7] on icon at bounding box center [313, 6] width 7 height 7
click at [219, 128] on button "Spam" at bounding box center [215, 124] width 34 height 13
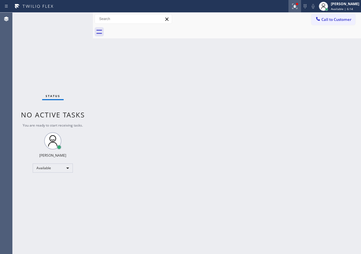
click at [295, 8] on div at bounding box center [294, 6] width 13 height 7
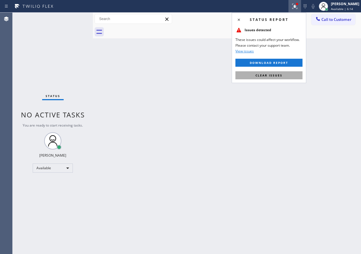
click at [279, 76] on span "Clear issues" at bounding box center [268, 75] width 27 height 4
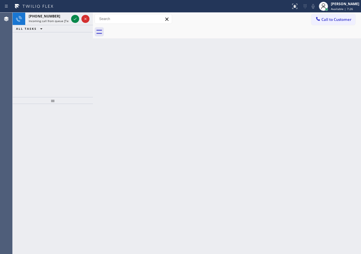
click at [331, 114] on div "Back to Dashboard Change Sender ID Customers Technicians Select a contact Outbo…" at bounding box center [227, 134] width 268 height 242
click at [74, 18] on icon at bounding box center [75, 18] width 7 height 7
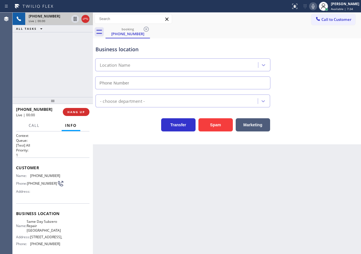
type input "[PHONE_NUMBER]"
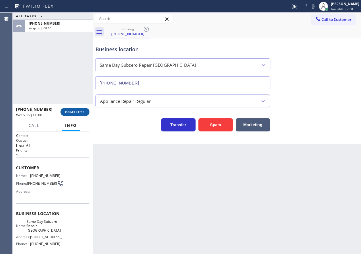
click at [77, 113] on span "COMPLETE" at bounding box center [75, 112] width 20 height 4
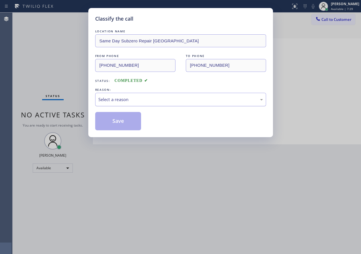
drag, startPoint x: 153, startPoint y: 97, endPoint x: 141, endPoint y: 105, distance: 15.0
click at [153, 97] on div "Select a reason" at bounding box center [180, 99] width 165 height 7
click at [120, 113] on button "Save" at bounding box center [118, 121] width 46 height 18
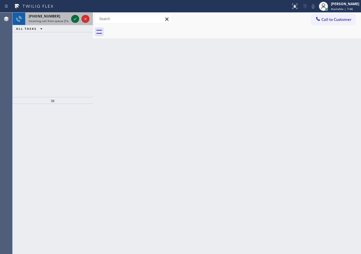
click at [75, 19] on icon at bounding box center [75, 18] width 7 height 7
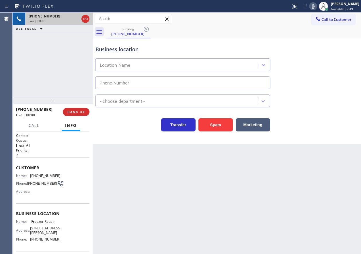
type input "[PHONE_NUMBER]"
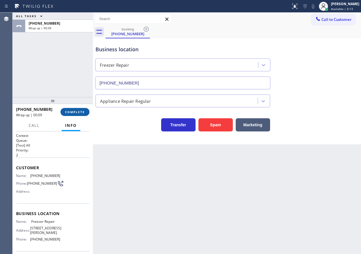
click at [71, 113] on span "COMPLETE" at bounding box center [75, 112] width 20 height 4
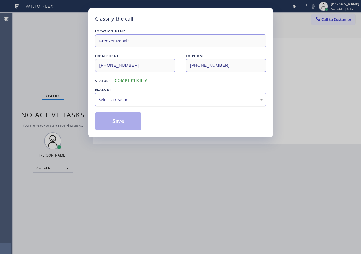
click at [135, 101] on div "Select a reason" at bounding box center [180, 99] width 165 height 7
click at [120, 121] on button "Save" at bounding box center [118, 121] width 46 height 18
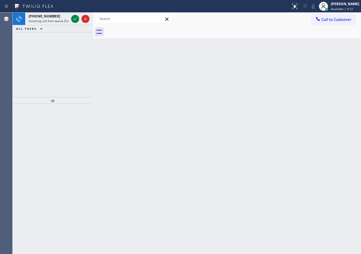
click at [329, 166] on div "Back to Dashboard Change Sender ID Customers Technicians Select a contact Outbo…" at bounding box center [227, 134] width 268 height 242
click at [354, 120] on div "Back to Dashboard Change Sender ID Customers Technicians Select a contact Outbo…" at bounding box center [227, 134] width 268 height 242
click at [75, 20] on icon at bounding box center [75, 19] width 3 height 2
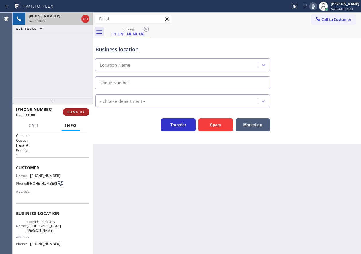
type input "[PHONE_NUMBER]"
click at [83, 109] on button "HANG UP" at bounding box center [76, 112] width 27 height 8
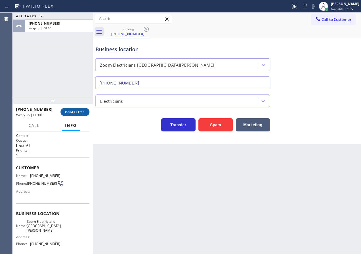
click at [83, 109] on button "COMPLETE" at bounding box center [74, 112] width 29 height 8
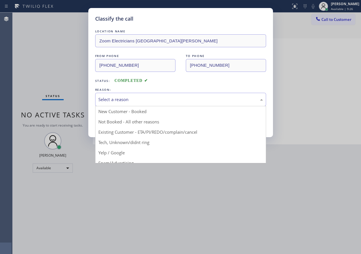
click at [174, 96] on div "Select a reason" at bounding box center [180, 99] width 165 height 7
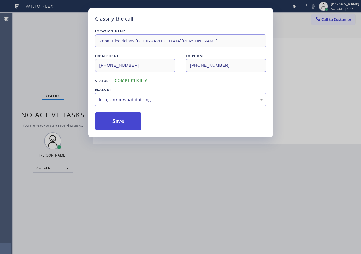
drag, startPoint x: 107, startPoint y: 128, endPoint x: 130, endPoint y: 140, distance: 26.2
click at [107, 128] on button "Save" at bounding box center [118, 121] width 46 height 18
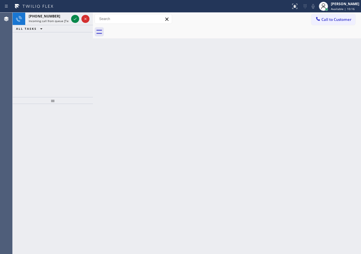
click at [329, 86] on div "Back to Dashboard Change Sender ID Customers Technicians Select a contact Outbo…" at bounding box center [227, 134] width 268 height 242
click at [73, 20] on icon at bounding box center [75, 18] width 7 height 7
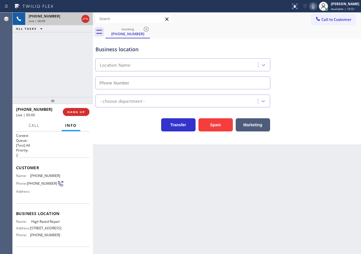
type input "[PHONE_NUMBER]"
click at [314, 142] on div "Business location High Rated Repair [PHONE_NUMBER] Appliance Repair Regular Tra…" at bounding box center [227, 91] width 268 height 106
click at [46, 224] on span "High Rated Repair" at bounding box center [45, 222] width 29 height 4
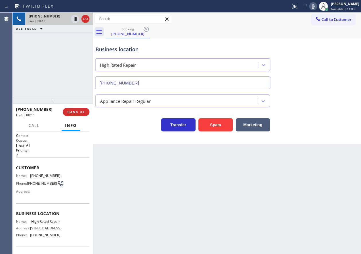
click at [152, 83] on input "[PHONE_NUMBER]" at bounding box center [182, 83] width 175 height 13
click at [39, 175] on span "[PHONE_NUMBER]" at bounding box center [45, 176] width 30 height 4
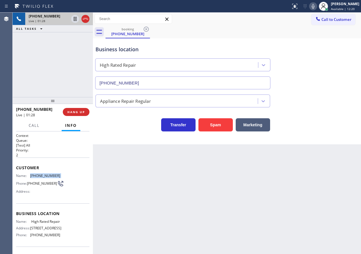
click at [39, 175] on span "[PHONE_NUMBER]" at bounding box center [45, 176] width 30 height 4
click at [84, 111] on span "HANG UP" at bounding box center [75, 112] width 17 height 4
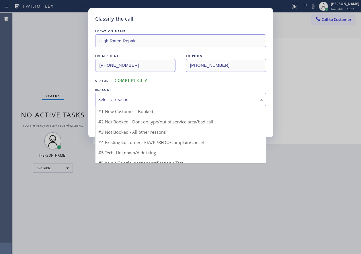
click at [136, 102] on div "Select a reason" at bounding box center [180, 99] width 165 height 7
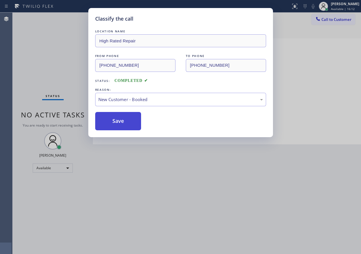
click at [121, 121] on button "Save" at bounding box center [118, 121] width 46 height 18
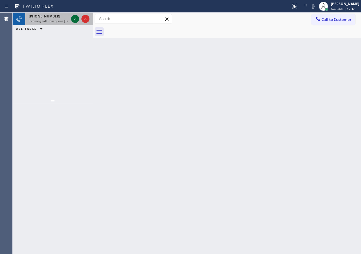
click at [76, 19] on icon at bounding box center [75, 18] width 7 height 7
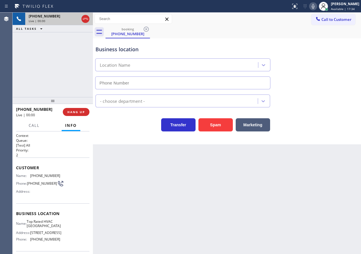
type input "[PHONE_NUMBER]"
click at [220, 123] on button "Spam" at bounding box center [215, 124] width 34 height 13
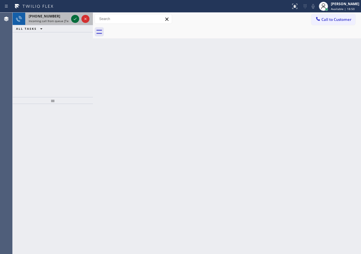
click at [72, 21] on icon at bounding box center [75, 18] width 7 height 7
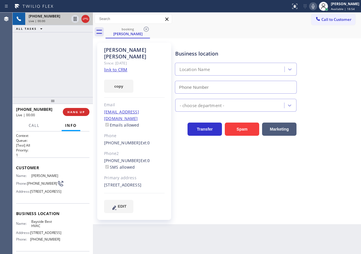
type input "[PHONE_NUMBER]"
click at [125, 67] on link "link to CRM" at bounding box center [115, 70] width 23 height 6
click at [41, 229] on div "Business location Name: [GEOGRAPHIC_DATA] Best HVAC Address: [STREET_ADDRESS] P…" at bounding box center [52, 228] width 73 height 48
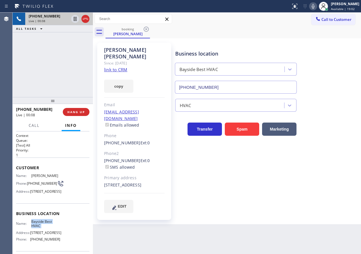
click at [220, 86] on input "[PHONE_NUMBER]" at bounding box center [236, 87] width 122 height 13
click at [316, 5] on icon at bounding box center [313, 6] width 7 height 7
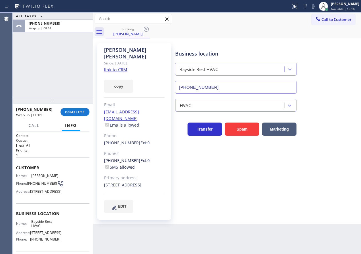
click at [73, 117] on div "[PHONE_NUMBER] Wrap up | 00:01 COMPLETE" at bounding box center [52, 112] width 73 height 15
click at [74, 113] on span "COMPLETE" at bounding box center [75, 112] width 20 height 4
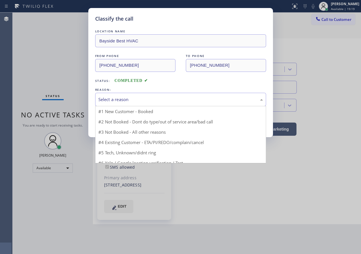
click at [137, 100] on div "Select a reason" at bounding box center [180, 99] width 165 height 7
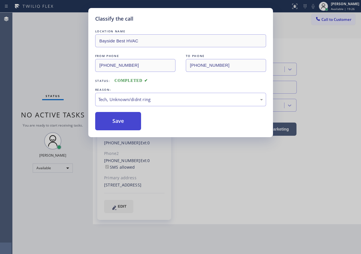
click at [125, 124] on button "Save" at bounding box center [118, 121] width 46 height 18
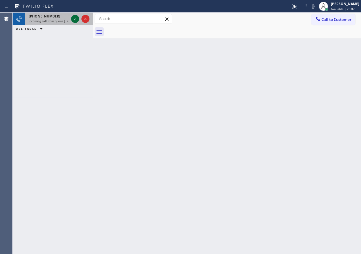
click at [72, 20] on icon at bounding box center [75, 18] width 7 height 7
click at [75, 20] on icon at bounding box center [75, 18] width 7 height 7
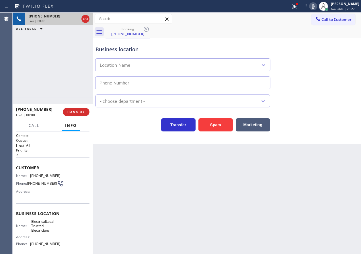
type input "[PHONE_NUMBER]"
click at [73, 110] on button "HANG UP" at bounding box center [76, 112] width 27 height 8
click at [75, 110] on button "HANG UP" at bounding box center [76, 112] width 27 height 8
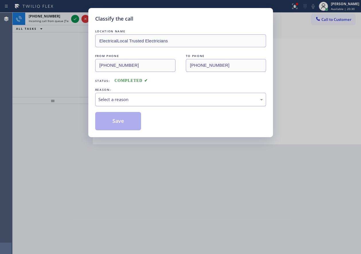
click at [143, 100] on div "Select a reason" at bounding box center [180, 99] width 165 height 7
click at [119, 115] on button "Save" at bounding box center [118, 121] width 46 height 18
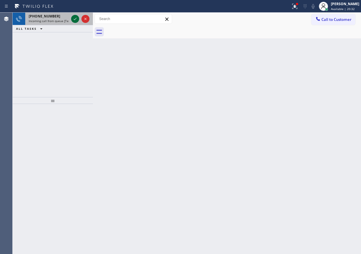
click at [73, 19] on icon at bounding box center [75, 18] width 7 height 7
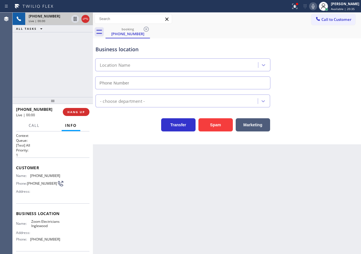
type input "[PHONE_NUMBER]"
click at [79, 111] on span "HANG UP" at bounding box center [75, 112] width 17 height 4
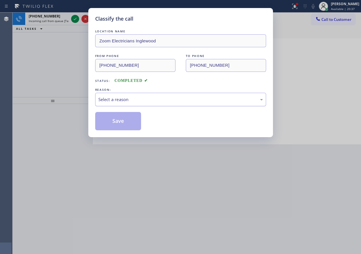
click at [152, 99] on div "Select a reason" at bounding box center [180, 99] width 165 height 7
click at [128, 128] on button "Save" at bounding box center [118, 121] width 46 height 18
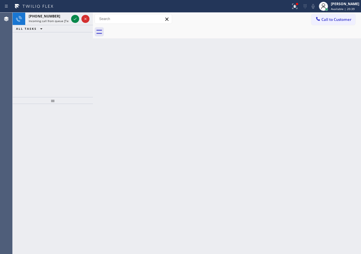
click at [73, 19] on icon at bounding box center [75, 18] width 7 height 7
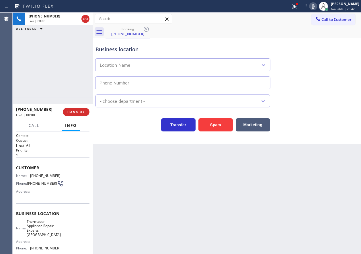
type input "[PHONE_NUMBER]"
click at [46, 225] on span "Thermador Appliance Repair Experts [GEOGRAPHIC_DATA]" at bounding box center [44, 229] width 34 height 18
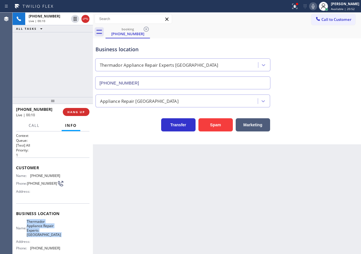
click at [46, 225] on span "Thermador Appliance Repair Experts [GEOGRAPHIC_DATA]" at bounding box center [44, 229] width 34 height 18
click at [138, 84] on input "[PHONE_NUMBER]" at bounding box center [182, 83] width 175 height 13
click at [49, 177] on span "[PHONE_NUMBER]" at bounding box center [45, 176] width 30 height 4
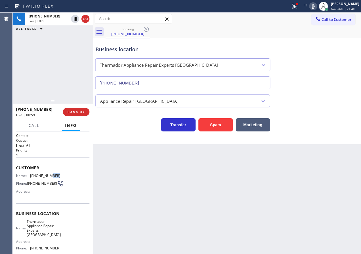
click at [49, 177] on span "[PHONE_NUMBER]" at bounding box center [45, 176] width 30 height 4
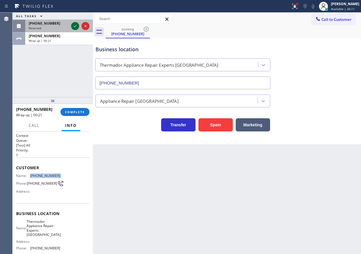
click at [75, 26] on icon at bounding box center [75, 26] width 7 height 7
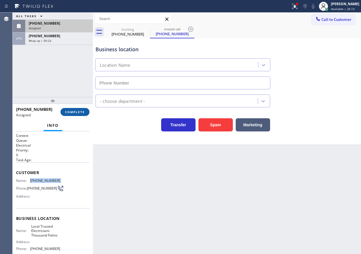
click at [77, 114] on button "COMPLETE" at bounding box center [74, 112] width 29 height 8
type input "[PHONE_NUMBER]"
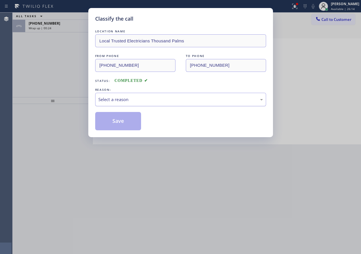
drag, startPoint x: 158, startPoint y: 100, endPoint x: 156, endPoint y: 105, distance: 5.1
click at [157, 101] on div "Select a reason" at bounding box center [180, 99] width 165 height 7
click at [127, 124] on button "Save" at bounding box center [118, 121] width 46 height 18
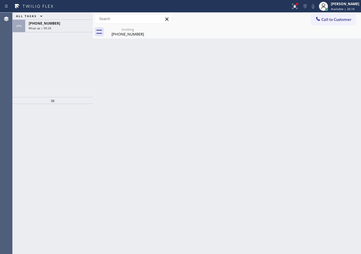
click at [73, 22] on div "[PHONE_NUMBER]" at bounding box center [59, 23] width 61 height 5
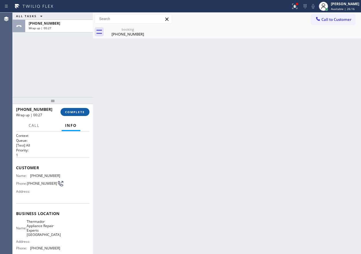
click at [78, 110] on span "COMPLETE" at bounding box center [75, 112] width 20 height 4
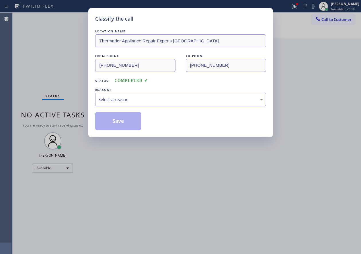
click at [154, 101] on div "Select a reason" at bounding box center [180, 99] width 165 height 7
drag, startPoint x: 115, startPoint y: 124, endPoint x: 130, endPoint y: 102, distance: 27.2
click at [115, 124] on button "Save" at bounding box center [118, 121] width 46 height 18
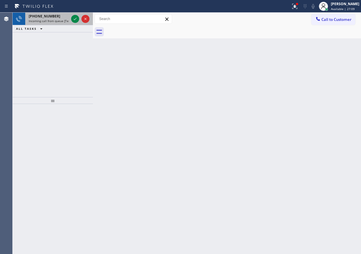
click at [71, 21] on div at bounding box center [80, 19] width 21 height 13
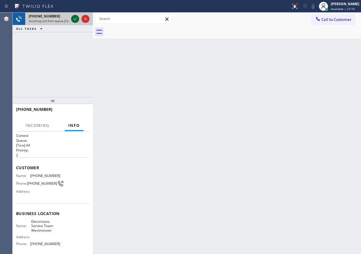
click at [73, 20] on icon at bounding box center [75, 18] width 7 height 7
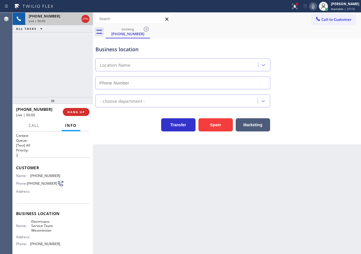
type input "[PHONE_NUMBER]"
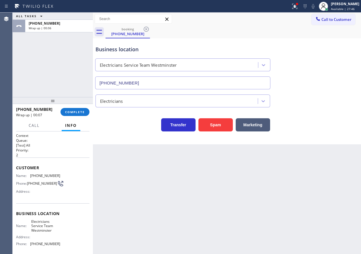
click at [67, 116] on div "[PHONE_NUMBER] Wrap up | 00:07 COMPLETE" at bounding box center [52, 112] width 73 height 15
click at [78, 112] on span "COMPLETE" at bounding box center [75, 112] width 20 height 4
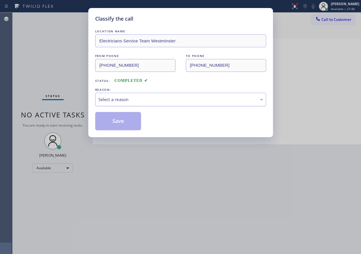
click at [131, 101] on div "Select a reason" at bounding box center [180, 99] width 165 height 7
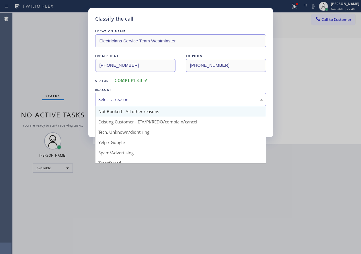
scroll to position [5, 0]
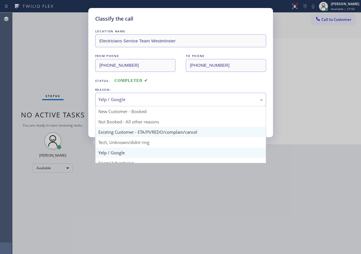
drag, startPoint x: 126, startPoint y: 94, endPoint x: 118, endPoint y: 134, distance: 40.6
click at [126, 97] on div "Yelp / Google" at bounding box center [180, 99] width 171 height 13
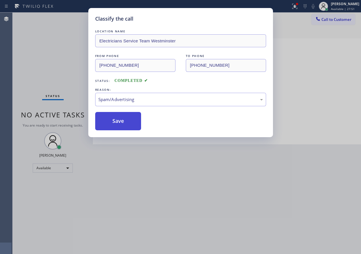
click at [128, 116] on button "Save" at bounding box center [118, 121] width 46 height 18
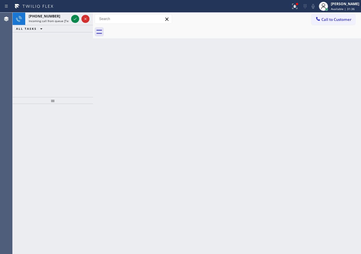
click at [305, 75] on div "Back to Dashboard Change Sender ID Customers Technicians Select a contact Outbo…" at bounding box center [227, 134] width 268 height 242
click at [73, 19] on icon at bounding box center [75, 18] width 7 height 7
click at [321, 79] on div "Back to Dashboard Change Sender ID Customers Technicians Select a contact Outbo…" at bounding box center [227, 134] width 268 height 242
click at [298, 8] on icon at bounding box center [294, 6] width 7 height 7
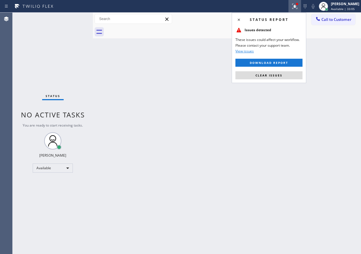
click at [278, 79] on div "Status report Issues detected These issues could affect your workflow. Please c…" at bounding box center [269, 48] width 75 height 71
click at [282, 77] on button "Clear issues" at bounding box center [268, 75] width 67 height 8
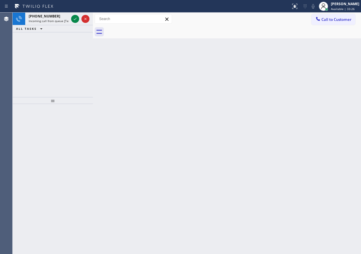
click at [318, 123] on div "Back to Dashboard Change Sender ID Customers Technicians Select a contact Outbo…" at bounding box center [227, 134] width 268 height 242
click at [77, 17] on icon at bounding box center [75, 18] width 7 height 7
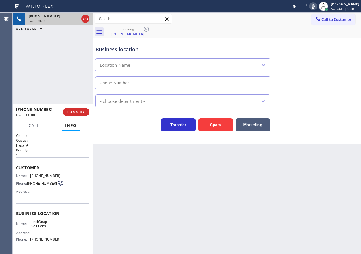
type input "[PHONE_NUMBER]"
click at [211, 121] on button "Spam" at bounding box center [215, 124] width 34 height 13
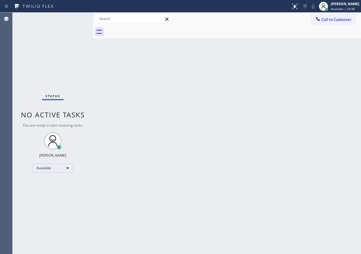
click at [306, 138] on div "Back to Dashboard Change Sender ID Customers Technicians Select a contact Outbo…" at bounding box center [227, 134] width 268 height 242
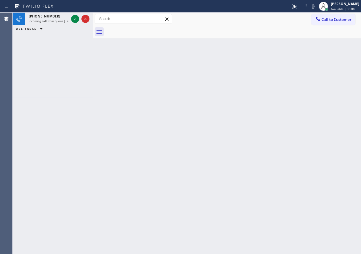
drag, startPoint x: 292, startPoint y: 147, endPoint x: 262, endPoint y: 98, distance: 57.3
click at [292, 147] on div "Back to Dashboard Change Sender ID Customers Technicians Select a contact Outbo…" at bounding box center [227, 134] width 268 height 242
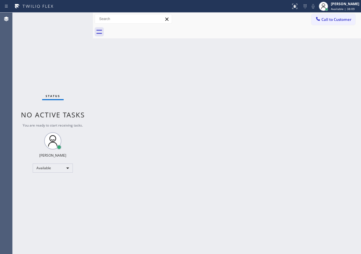
click at [74, 19] on div "Status No active tasks You are ready to start receiving tasks. [PERSON_NAME] Av…" at bounding box center [53, 134] width 80 height 242
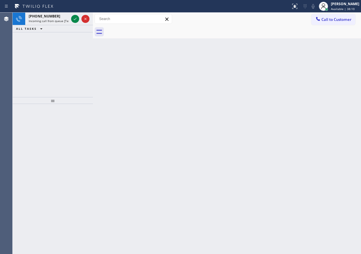
click at [74, 19] on icon at bounding box center [75, 18] width 7 height 7
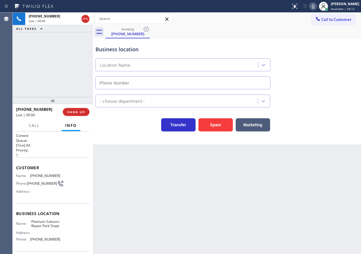
type input "[PHONE_NUMBER]"
click at [79, 112] on span "HANG UP" at bounding box center [75, 112] width 17 height 4
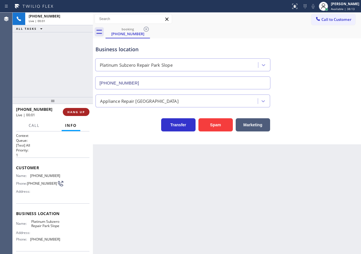
click at [79, 112] on span "HANG UP" at bounding box center [75, 112] width 17 height 4
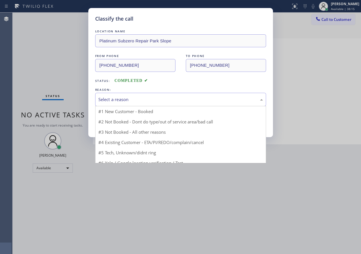
click at [131, 99] on div "Select a reason" at bounding box center [180, 99] width 165 height 7
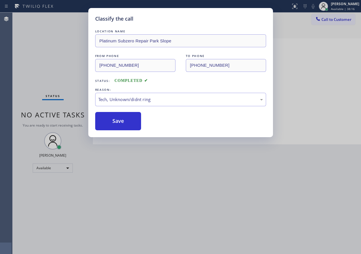
drag, startPoint x: 132, startPoint y: 128, endPoint x: 130, endPoint y: 37, distance: 90.9
click at [131, 127] on button "Save" at bounding box center [118, 121] width 46 height 18
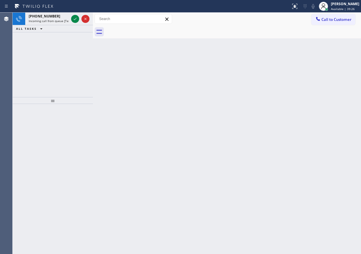
drag, startPoint x: 312, startPoint y: 87, endPoint x: 292, endPoint y: 87, distance: 20.6
click at [312, 87] on div "Back to Dashboard Change Sender ID Customers Technicians Select a contact Outbo…" at bounding box center [227, 134] width 268 height 242
click at [74, 19] on div at bounding box center [80, 19] width 21 height 13
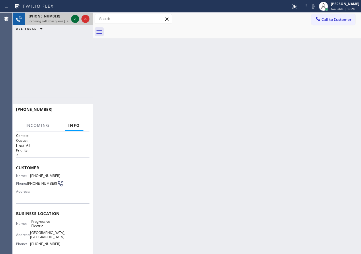
click at [74, 19] on icon at bounding box center [75, 18] width 7 height 7
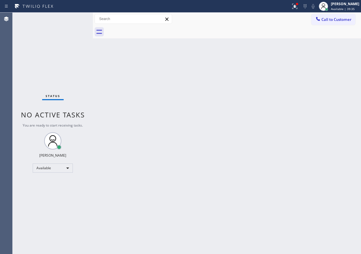
click at [320, 198] on div "Back to Dashboard Change Sender ID Customers Technicians Select a contact Outbo…" at bounding box center [227, 134] width 268 height 242
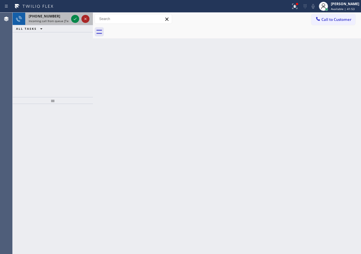
drag, startPoint x: 74, startPoint y: 15, endPoint x: 84, endPoint y: 20, distance: 11.2
click at [74, 15] on button at bounding box center [75, 19] width 8 height 8
click at [318, 150] on div "Back to Dashboard Change Sender ID Customers Technicians Select a contact Outbo…" at bounding box center [227, 134] width 268 height 242
click at [285, 104] on div "Back to Dashboard Change Sender ID Customers Technicians Select a contact Outbo…" at bounding box center [227, 134] width 268 height 242
click at [76, 19] on icon at bounding box center [75, 18] width 7 height 7
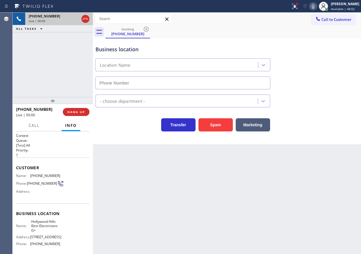
type input "[PHONE_NUMBER]"
click at [225, 130] on button "Spam" at bounding box center [215, 124] width 34 height 13
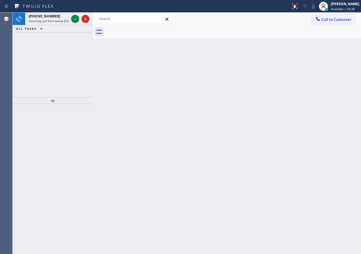
click at [327, 151] on div "Back to Dashboard Change Sender ID Customers Technicians Select a contact Outbo…" at bounding box center [227, 134] width 268 height 242
click at [74, 14] on div at bounding box center [80, 19] width 21 height 13
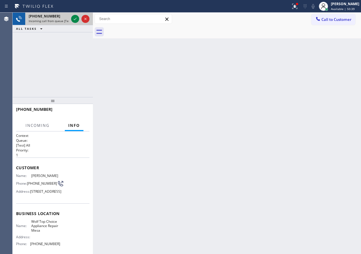
click at [74, 14] on div at bounding box center [80, 19] width 21 height 13
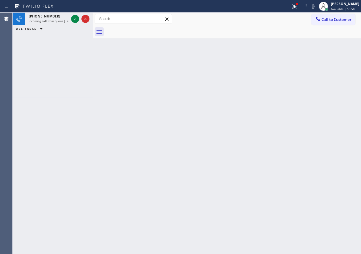
click at [313, 128] on div "Back to Dashboard Change Sender ID Customers Technicians Select a contact Outbo…" at bounding box center [227, 134] width 268 height 242
click at [72, 14] on div at bounding box center [80, 19] width 21 height 13
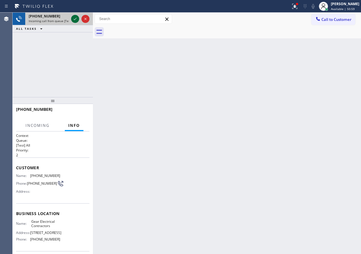
click at [72, 15] on icon at bounding box center [75, 18] width 7 height 7
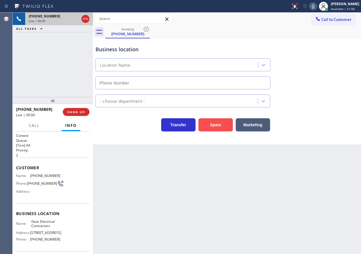
type input "[PHONE_NUMBER]"
click at [82, 117] on div "[PHONE_NUMBER] Live | 00:01 HANG UP" at bounding box center [52, 112] width 73 height 15
click at [82, 114] on span "HANG UP" at bounding box center [75, 112] width 17 height 4
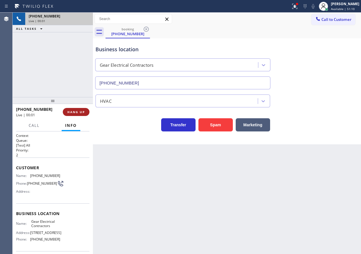
click at [82, 112] on span "HANG UP" at bounding box center [75, 112] width 17 height 4
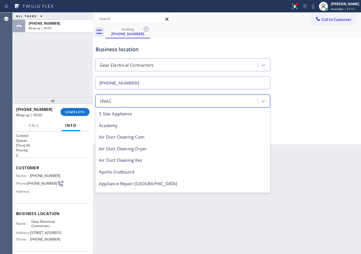
click at [152, 97] on div "HVAC" at bounding box center [177, 101] width 161 height 10
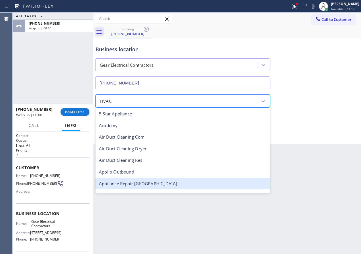
scroll to position [143, 0]
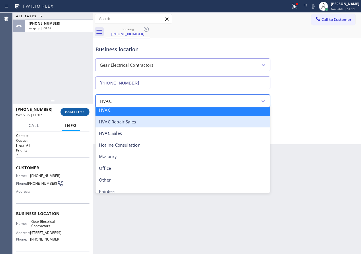
click at [79, 111] on span "COMPLETE" at bounding box center [75, 112] width 20 height 4
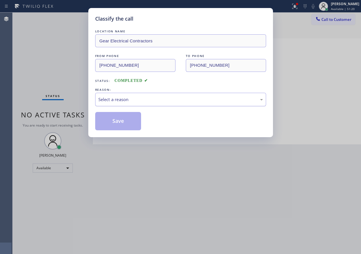
click at [130, 98] on div "Select a reason" at bounding box center [180, 99] width 165 height 7
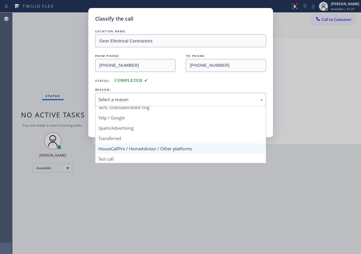
scroll to position [36, 0]
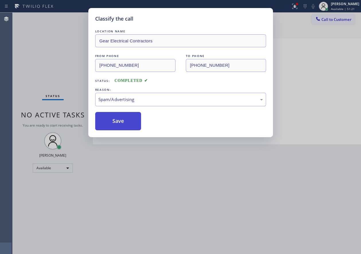
click at [123, 124] on button "Save" at bounding box center [118, 121] width 46 height 18
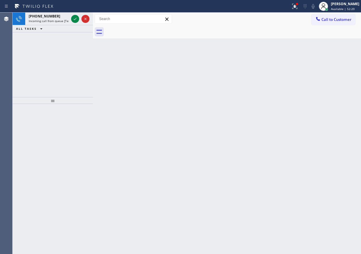
drag, startPoint x: 311, startPoint y: 74, endPoint x: 308, endPoint y: 66, distance: 8.5
click at [311, 74] on div "Back to Dashboard Change Sender ID Customers Technicians Select a contact Outbo…" at bounding box center [227, 134] width 268 height 242
click at [74, 22] on icon at bounding box center [75, 18] width 7 height 7
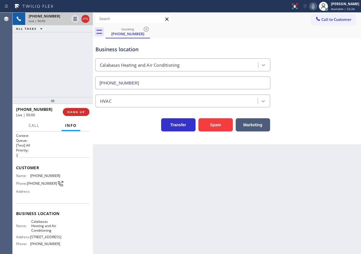
type input "[PHONE_NUMBER]"
click at [210, 130] on button "Spam" at bounding box center [215, 124] width 34 height 13
click at [337, 8] on span "Available | 52:26" at bounding box center [343, 9] width 24 height 4
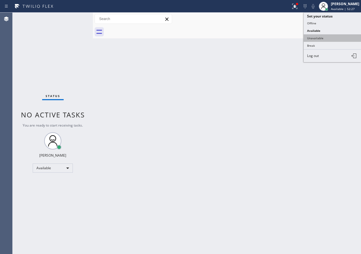
click at [317, 38] on button "Unavailable" at bounding box center [332, 37] width 57 height 7
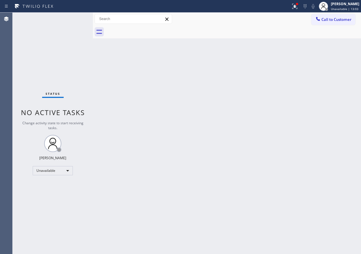
click at [351, 3] on div "[PERSON_NAME]" at bounding box center [345, 3] width 28 height 5
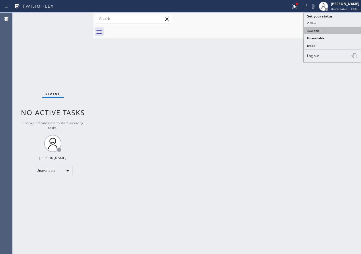
click at [327, 32] on button "Available" at bounding box center [332, 30] width 57 height 7
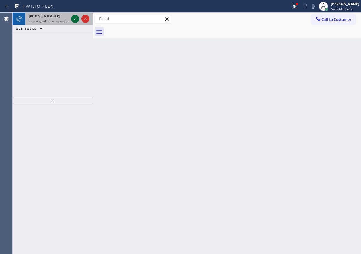
click at [73, 18] on icon at bounding box center [75, 18] width 7 height 7
click at [310, 114] on div "Back to Dashboard Change Sender ID Customers Technicians Select a contact Outbo…" at bounding box center [227, 134] width 268 height 242
click at [74, 16] on icon at bounding box center [75, 18] width 7 height 7
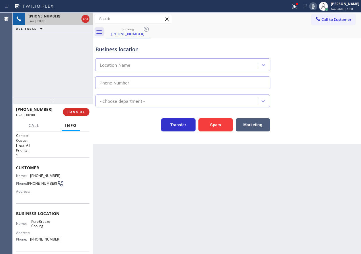
type input "[PHONE_NUMBER]"
click at [223, 124] on button "Spam" at bounding box center [215, 124] width 34 height 13
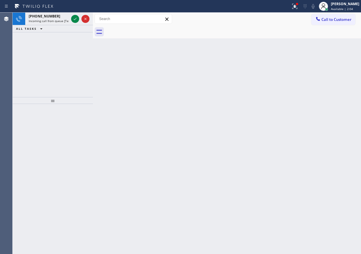
click at [324, 158] on div "Back to Dashboard Change Sender ID Customers Technicians Select a contact Outbo…" at bounding box center [227, 134] width 268 height 242
click at [73, 20] on icon at bounding box center [75, 18] width 7 height 7
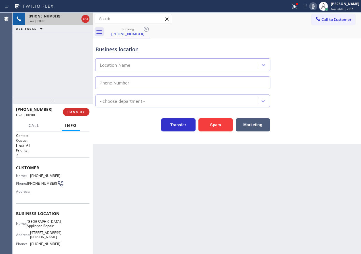
type input "[PHONE_NUMBER]"
click at [316, 7] on icon at bounding box center [313, 6] width 7 height 7
click at [296, 7] on icon at bounding box center [293, 6] width 3 height 4
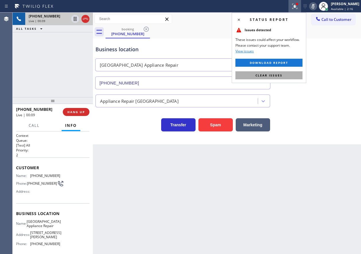
click at [286, 74] on button "Clear issues" at bounding box center [268, 75] width 67 height 8
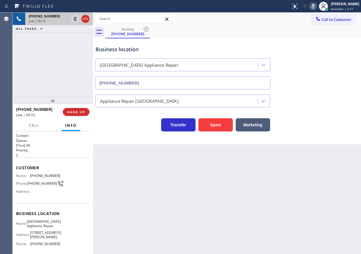
click at [316, 6] on icon at bounding box center [313, 6] width 7 height 7
click at [40, 223] on span "[GEOGRAPHIC_DATA] Appliance Repair" at bounding box center [44, 224] width 34 height 9
click at [155, 77] on input "[PHONE_NUMBER]" at bounding box center [182, 83] width 175 height 13
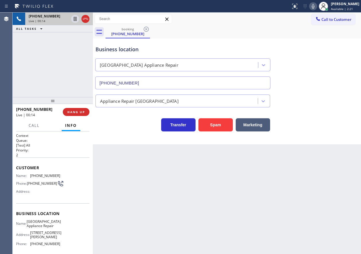
click at [155, 77] on input "[PHONE_NUMBER]" at bounding box center [182, 83] width 175 height 13
click at [38, 190] on div "Name: [PHONE_NUMBER] Phone: [PHONE_NUMBER] Address:" at bounding box center [38, 185] width 44 height 23
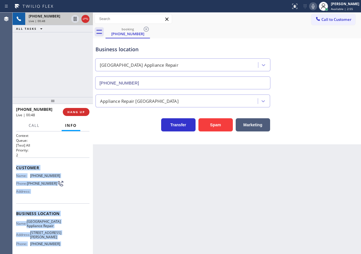
scroll to position [49, 0]
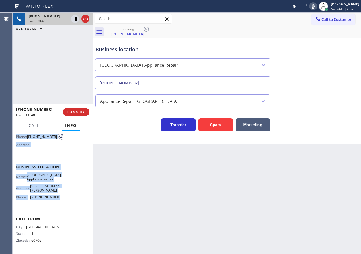
drag, startPoint x: 16, startPoint y: 166, endPoint x: 69, endPoint y: 202, distance: 63.4
click at [69, 202] on div "Context Queue: [Test] All Priority: 2 Customer Name: [PHONE_NUMBER] Phone: [PHO…" at bounding box center [52, 170] width 73 height 166
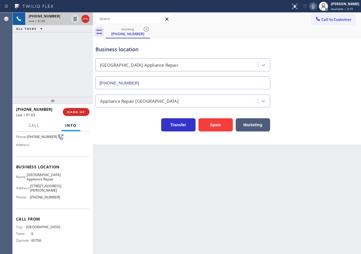
click at [299, 185] on div "Back to Dashboard Change Sender ID Customers Technicians Select a contact Outbo…" at bounding box center [227, 134] width 268 height 242
click at [79, 111] on span "HANG UP" at bounding box center [75, 112] width 17 height 4
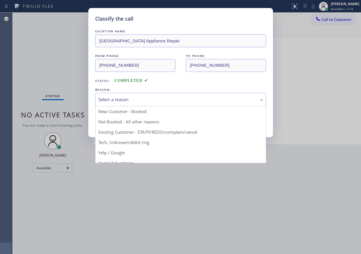
click at [125, 103] on div "Select a reason" at bounding box center [180, 99] width 171 height 13
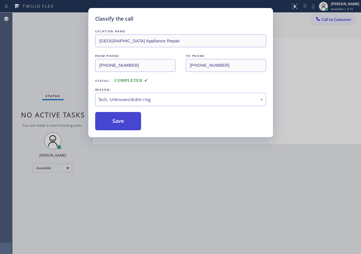
click at [120, 121] on button "Save" at bounding box center [118, 121] width 46 height 18
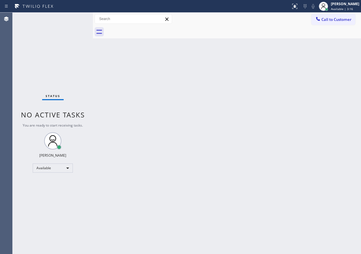
click at [333, 169] on div "Back to Dashboard Change Sender ID Customers Technicians Select a contact Outbo…" at bounding box center [227, 134] width 268 height 242
click at [351, 148] on div "Back to Dashboard Change Sender ID Customers Technicians Select a contact Outbo…" at bounding box center [227, 134] width 268 height 242
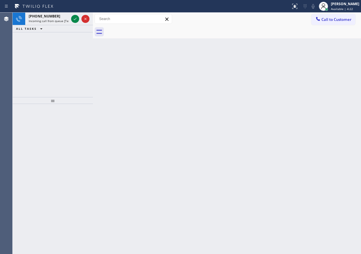
click at [312, 59] on div "Back to Dashboard Change Sender ID Customers Technicians Select a contact Outbo…" at bounding box center [227, 134] width 268 height 242
click at [73, 19] on icon at bounding box center [75, 18] width 7 height 7
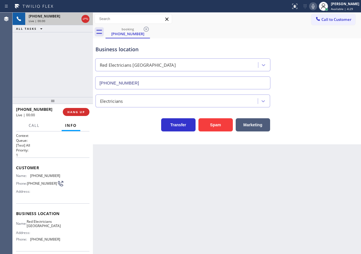
type input "[PHONE_NUMBER]"
click at [218, 124] on button "Spam" at bounding box center [215, 124] width 34 height 13
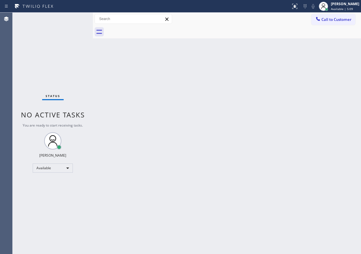
click at [313, 93] on div "Back to Dashboard Change Sender ID Customers Technicians Select a contact Outbo…" at bounding box center [227, 134] width 268 height 242
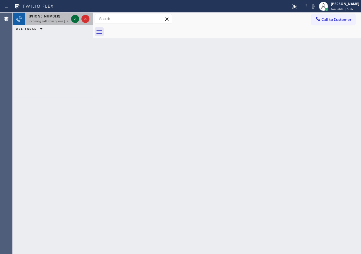
click at [71, 18] on div at bounding box center [80, 19] width 21 height 13
click at [329, 106] on div "Back to Dashboard Change Sender ID Customers Technicians Select a contact Outbo…" at bounding box center [227, 134] width 268 height 242
click at [75, 19] on icon at bounding box center [75, 18] width 7 height 7
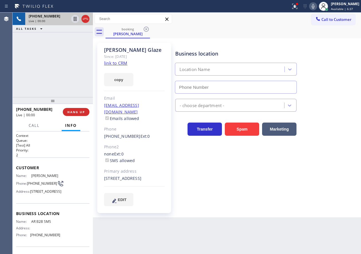
type input "[PHONE_NUMBER]"
click at [117, 62] on link "link to CRM" at bounding box center [115, 63] width 23 height 6
click at [38, 230] on div "Business location Name: AR B2B SMS Address: Phone: [PHONE_NUMBER]" at bounding box center [52, 225] width 73 height 43
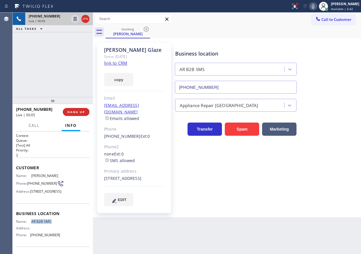
click at [254, 89] on input "[PHONE_NUMBER]" at bounding box center [236, 87] width 122 height 13
click at [35, 186] on span "[PHONE_NUMBER]" at bounding box center [42, 183] width 30 height 4
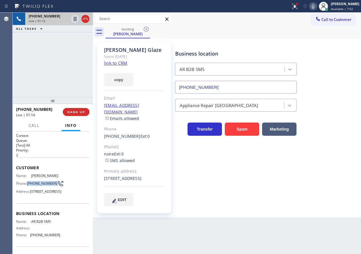
click at [35, 186] on span "[PHONE_NUMBER]" at bounding box center [42, 183] width 30 height 4
click at [152, 176] on div "[STREET_ADDRESS]" at bounding box center [134, 178] width 60 height 7
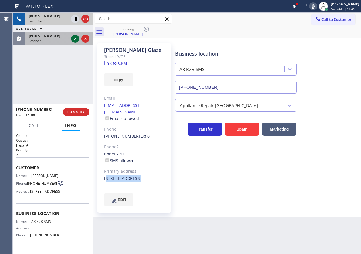
click at [75, 38] on icon at bounding box center [75, 38] width 7 height 7
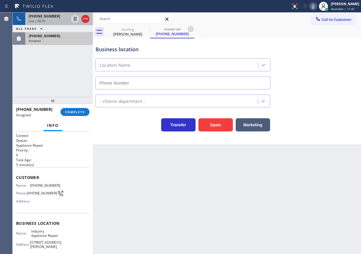
type input "[PHONE_NUMBER]"
click at [14, 179] on div "Context Queue: Appliance Repair Priority: 0 Task Age: [DEMOGRAPHIC_DATA] minute…" at bounding box center [53, 193] width 80 height 123
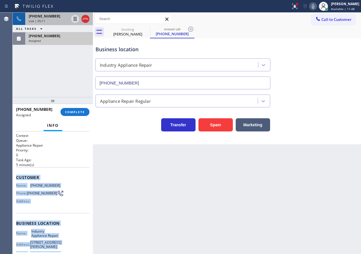
scroll to position [58, 0]
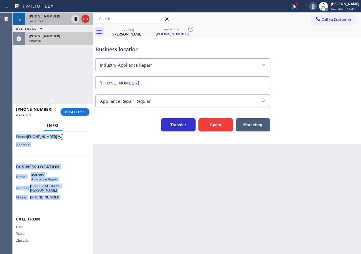
drag, startPoint x: 16, startPoint y: 177, endPoint x: 80, endPoint y: 197, distance: 67.4
click at [80, 197] on div "Context Queue: Appliance Repair Priority: 0 Task Age: [DEMOGRAPHIC_DATA] minute…" at bounding box center [52, 165] width 73 height 176
click at [85, 111] on span "COMPLETE" at bounding box center [75, 112] width 20 height 4
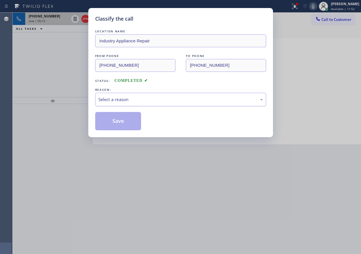
click at [165, 103] on div "Select a reason" at bounding box center [180, 99] width 171 height 13
click at [120, 126] on button "Save" at bounding box center [118, 121] width 46 height 18
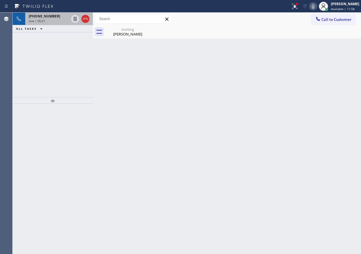
drag, startPoint x: 323, startPoint y: 106, endPoint x: 310, endPoint y: 13, distance: 93.5
click at [323, 106] on div "Back to Dashboard Change Sender ID Customers Technicians Select a contact Outbo…" at bounding box center [227, 134] width 268 height 242
click at [128, 29] on div "booking" at bounding box center [127, 29] width 43 height 4
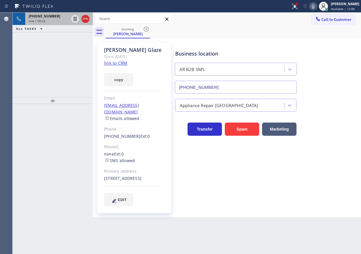
click at [23, 17] on div at bounding box center [19, 19] width 13 height 13
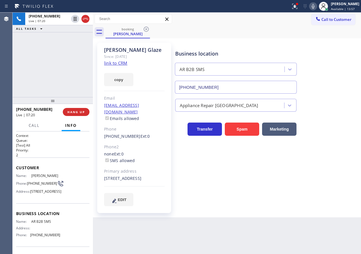
click at [314, 5] on icon at bounding box center [313, 6] width 3 height 5
click at [314, 7] on icon at bounding box center [313, 6] width 3 height 5
click at [316, 7] on icon at bounding box center [313, 6] width 7 height 7
click at [316, 5] on icon at bounding box center [313, 6] width 7 height 7
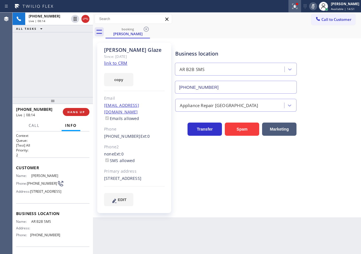
click at [296, 6] on icon at bounding box center [294, 6] width 3 height 2
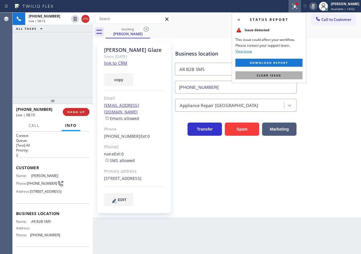
click at [289, 76] on button "Clear issue" at bounding box center [268, 75] width 67 height 8
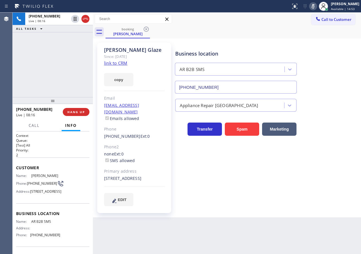
click at [314, 7] on icon at bounding box center [313, 6] width 3 height 5
click at [316, 5] on icon at bounding box center [313, 6] width 7 height 7
click at [316, 6] on icon at bounding box center [313, 6] width 7 height 7
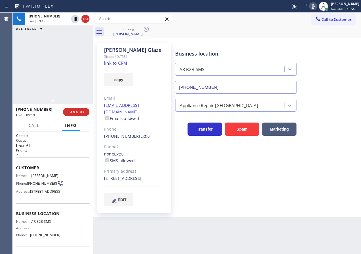
click at [316, 6] on icon at bounding box center [313, 6] width 7 height 7
click at [79, 111] on span "HANG UP" at bounding box center [75, 112] width 17 height 4
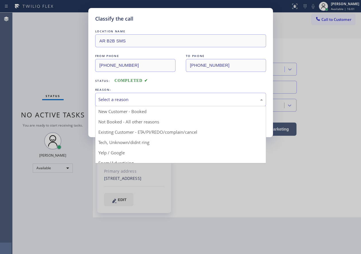
click at [116, 100] on div "Select a reason" at bounding box center [180, 99] width 165 height 7
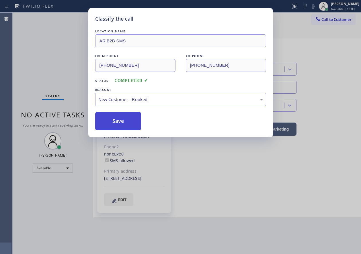
click at [114, 120] on button "Save" at bounding box center [118, 121] width 46 height 18
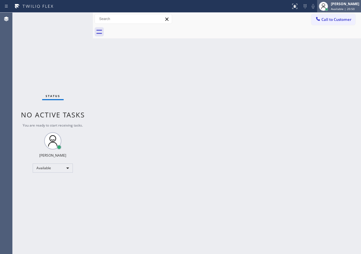
click at [338, 8] on span "Available | 20:50" at bounding box center [343, 9] width 24 height 4
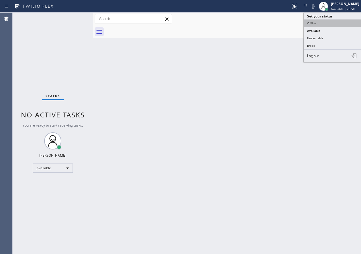
click at [326, 24] on button "Offline" at bounding box center [332, 22] width 57 height 7
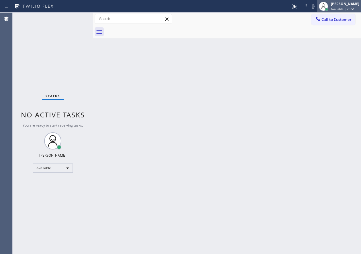
click at [351, 3] on div "[PERSON_NAME]" at bounding box center [345, 3] width 28 height 5
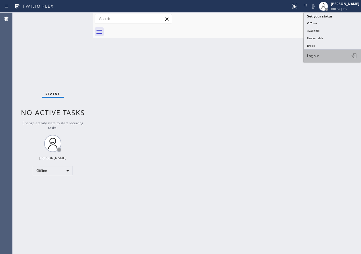
click at [329, 56] on button "Log out" at bounding box center [332, 56] width 57 height 13
